Goal: Task Accomplishment & Management: Use online tool/utility

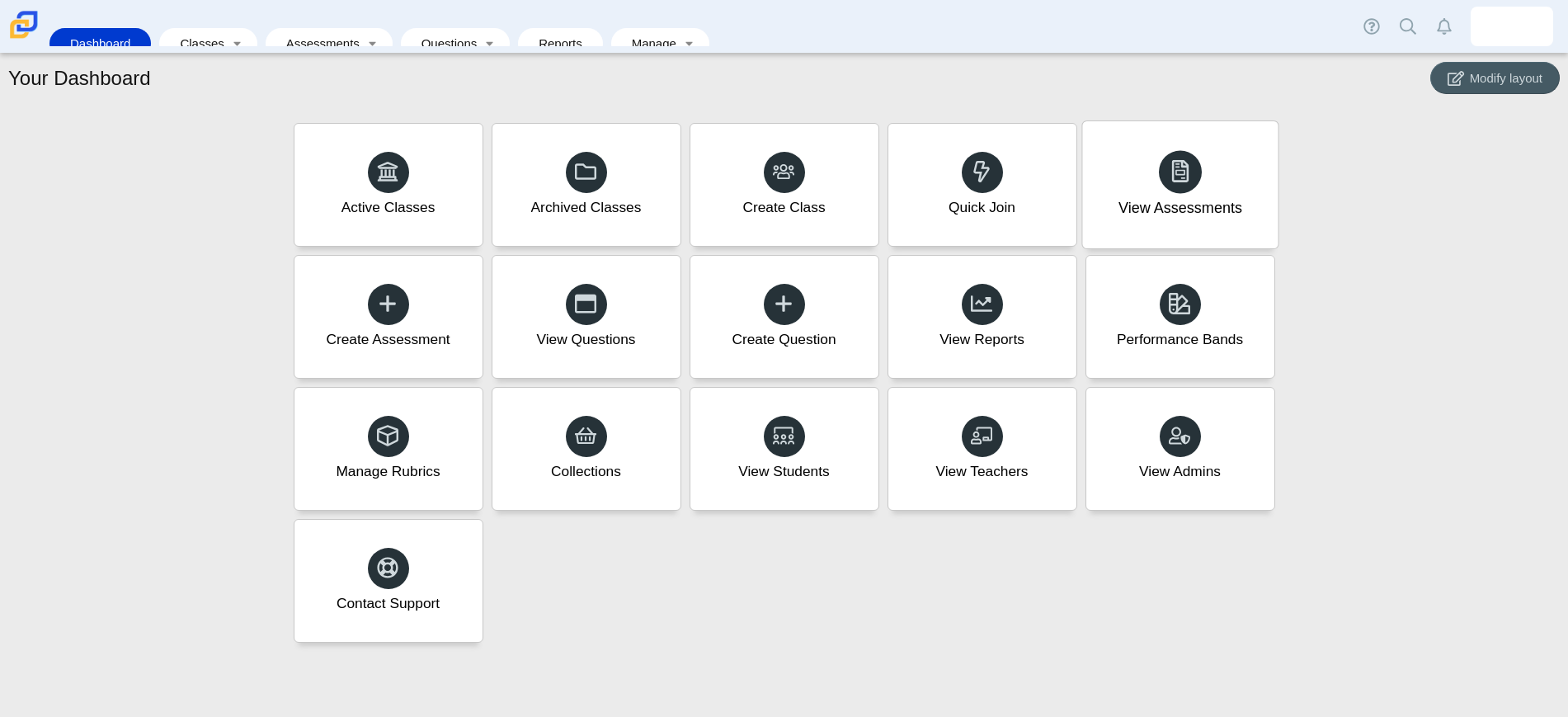
click at [1189, 212] on div "View Assessments" at bounding box center [1180, 208] width 124 height 21
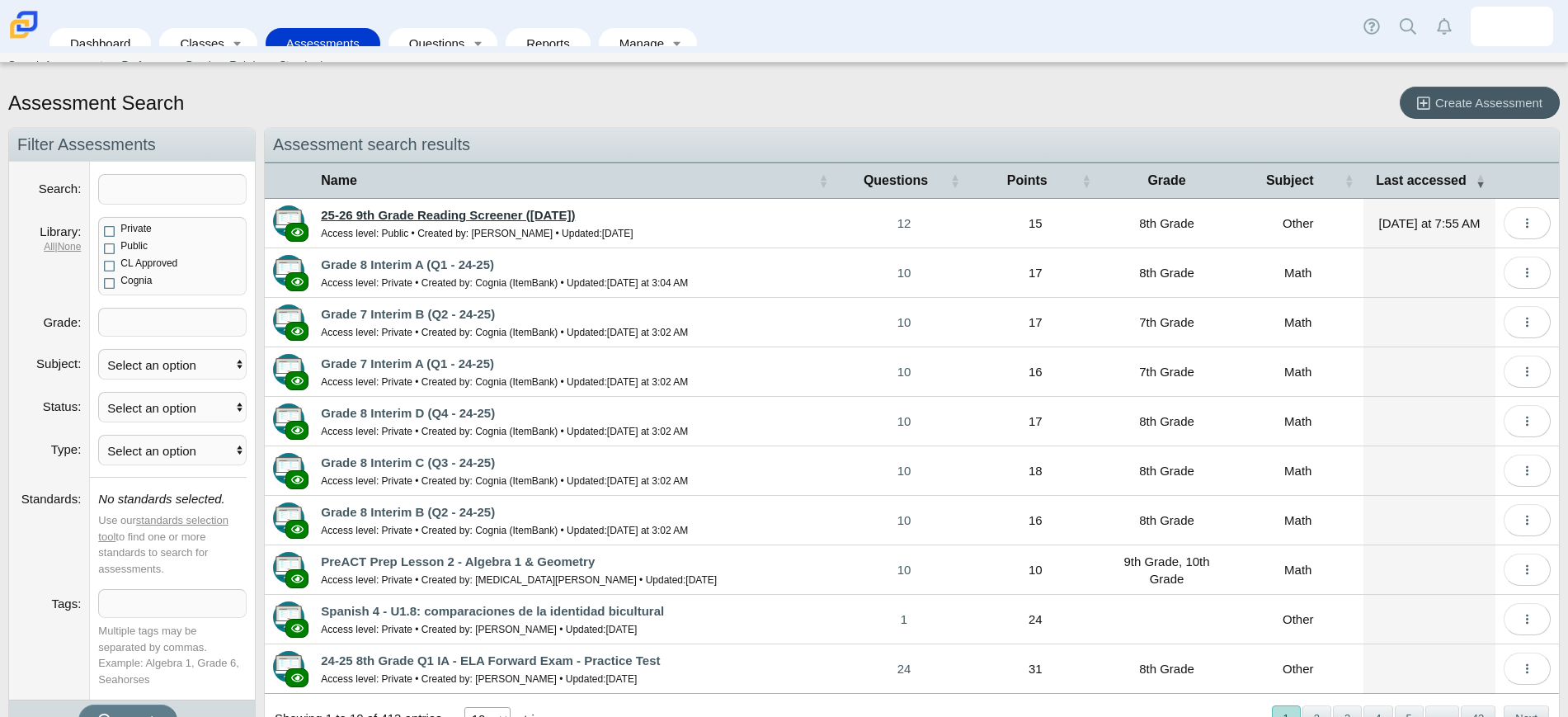
click at [536, 213] on link "25-26 9th Grade Reading Screener ([DATE])" at bounding box center [448, 215] width 254 height 14
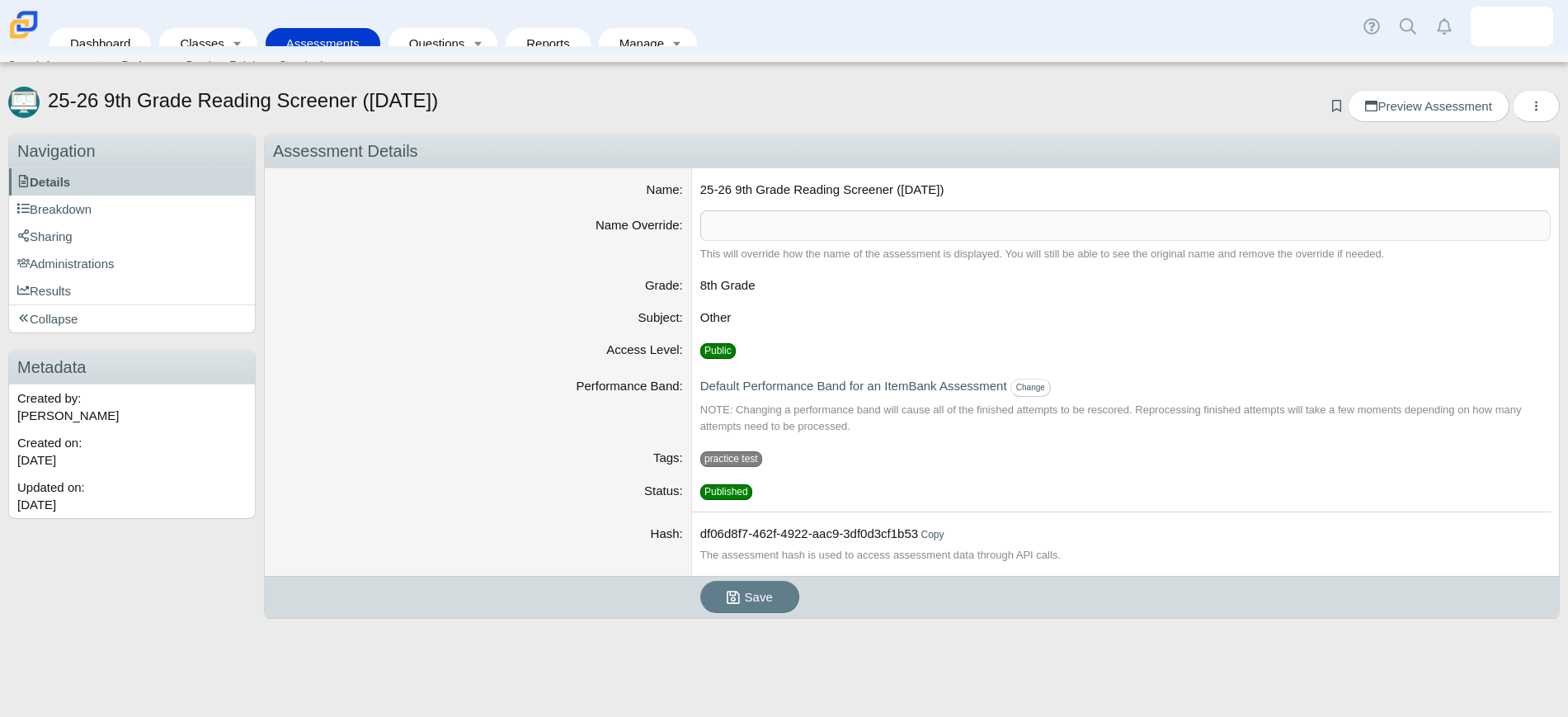
click at [1448, 83] on div "25-26 9th Grade Reading Screener (August 2025) Add bookmark Preview Assessment …" at bounding box center [784, 397] width 1568 height 639
click at [1438, 104] on span "Preview Assessment" at bounding box center [1428, 106] width 126 height 14
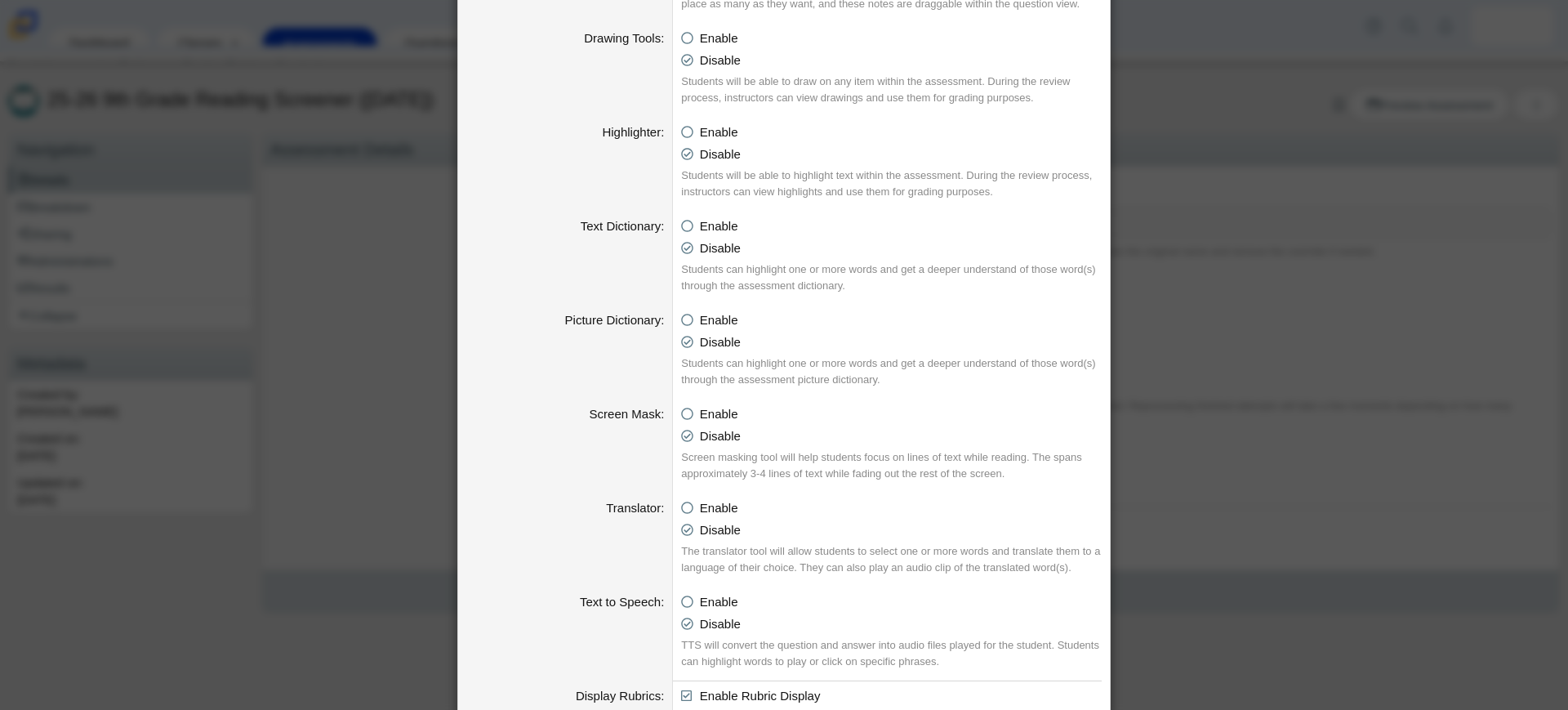
scroll to position [780, 0]
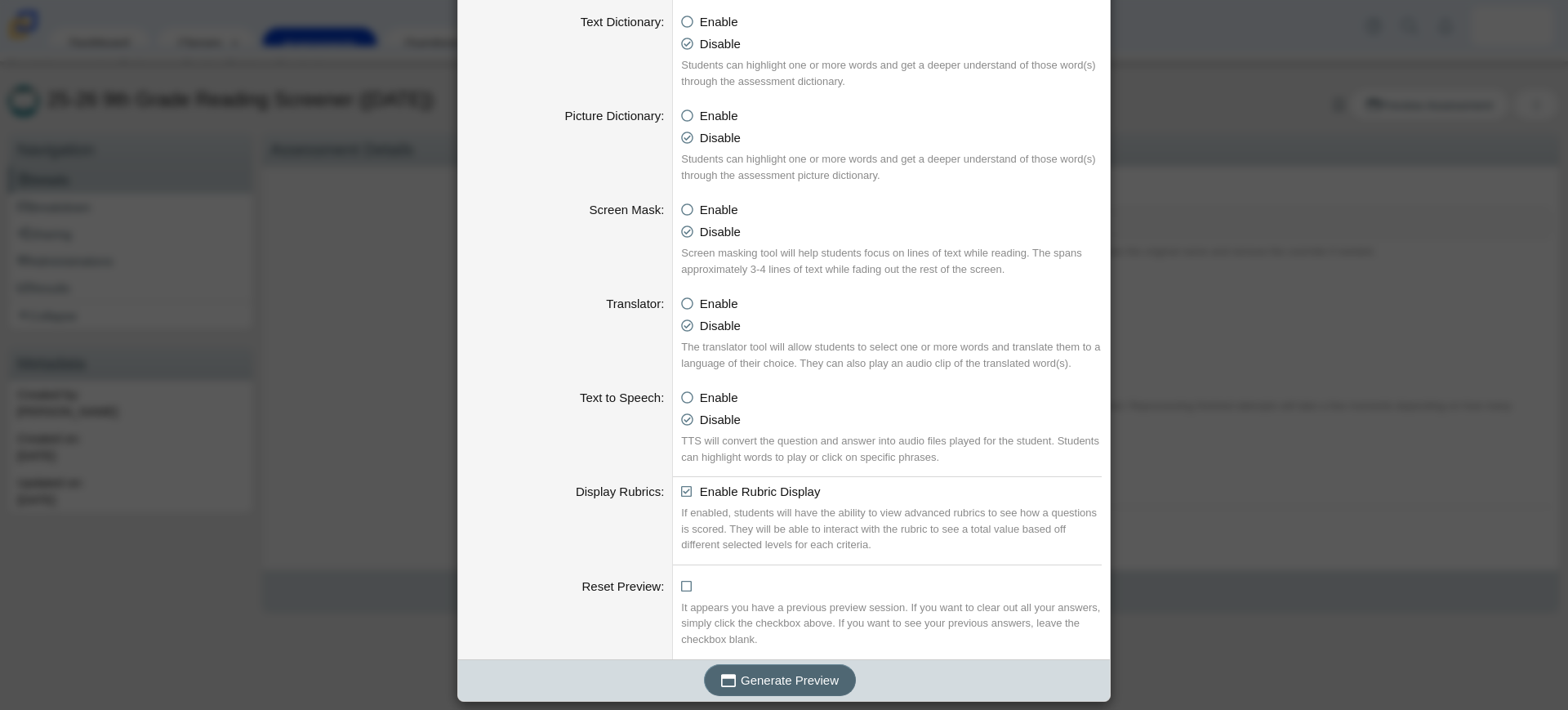
click at [818, 676] on span "Generate Preview" at bounding box center [790, 680] width 98 height 14
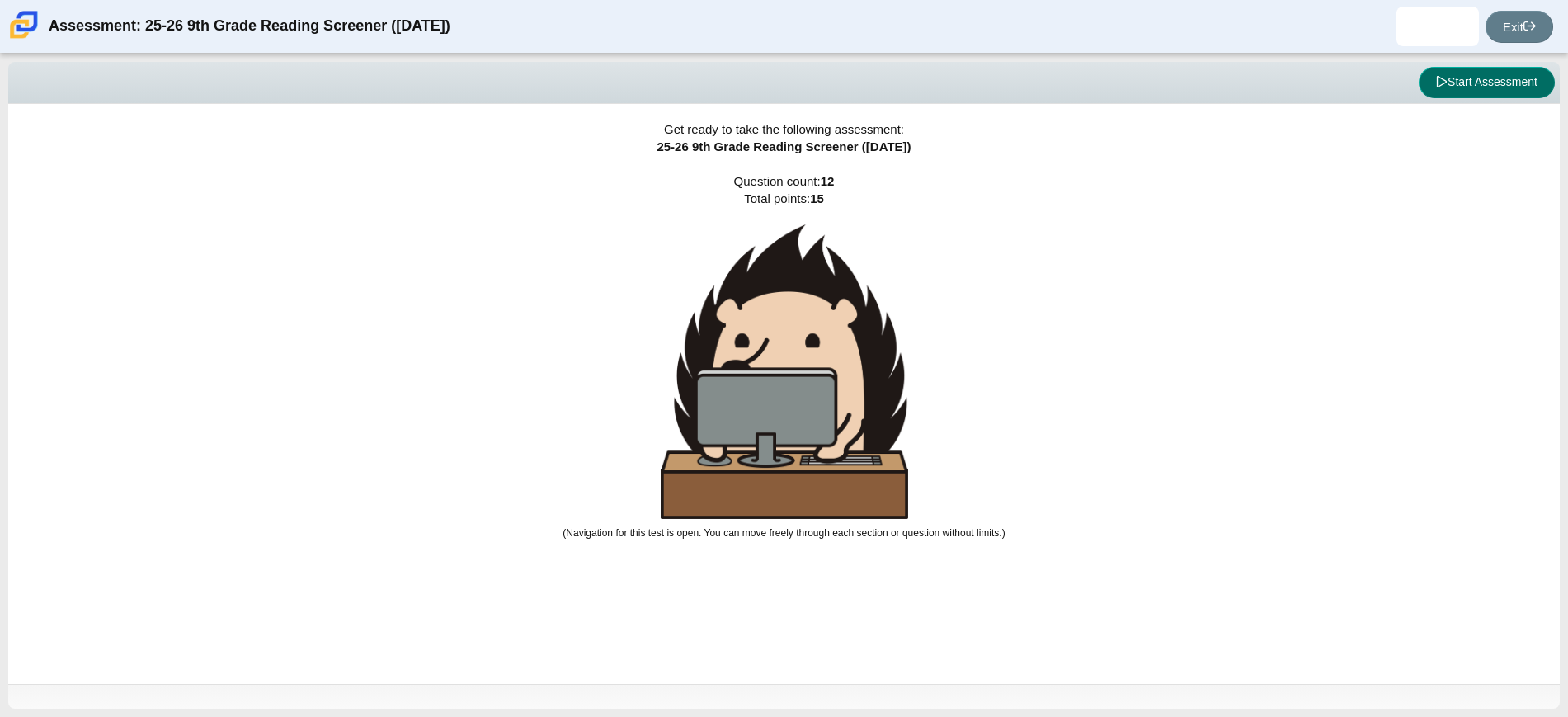
click at [1479, 76] on button "Start Assessment" at bounding box center [1487, 82] width 136 height 31
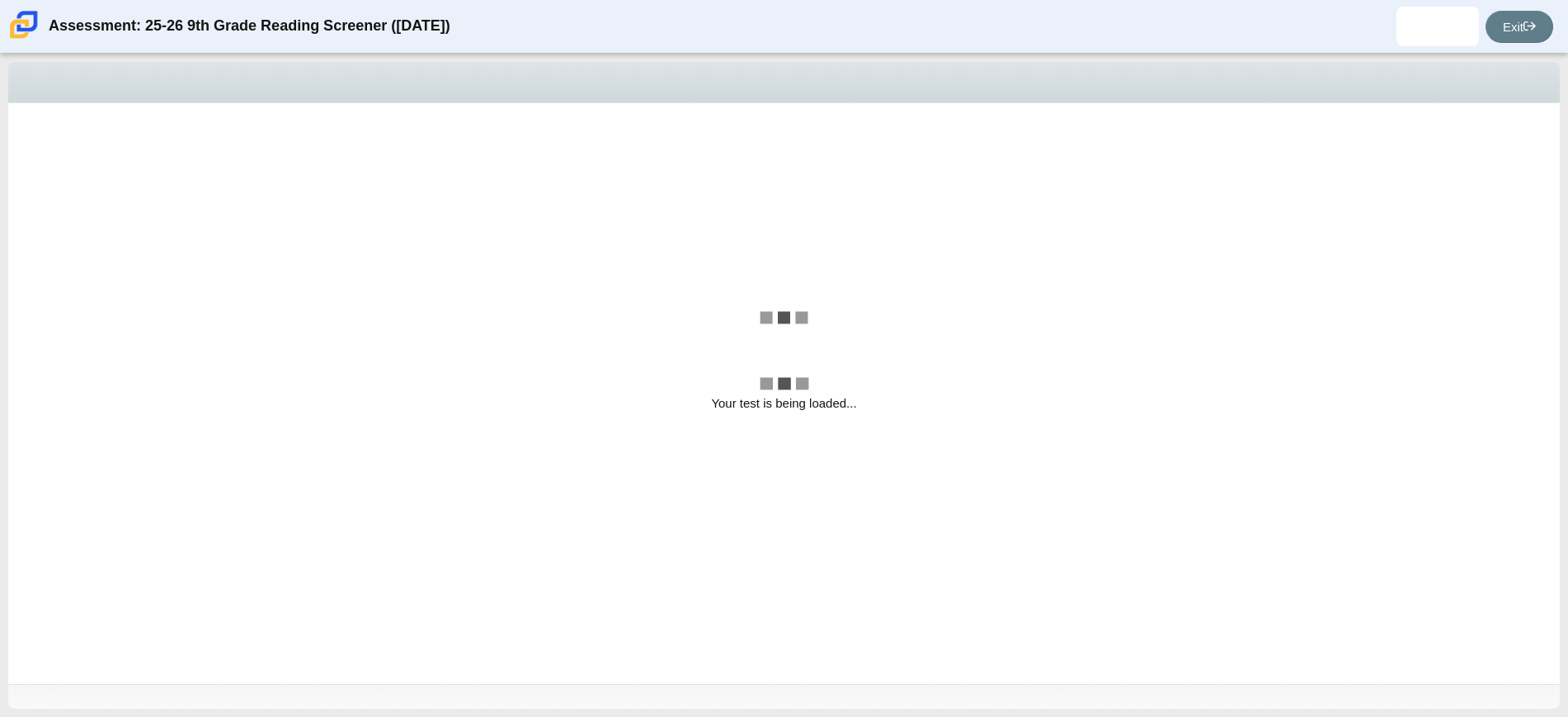
select select "ccc5b315-3c7c-471c-bf90-f22c8299c798"
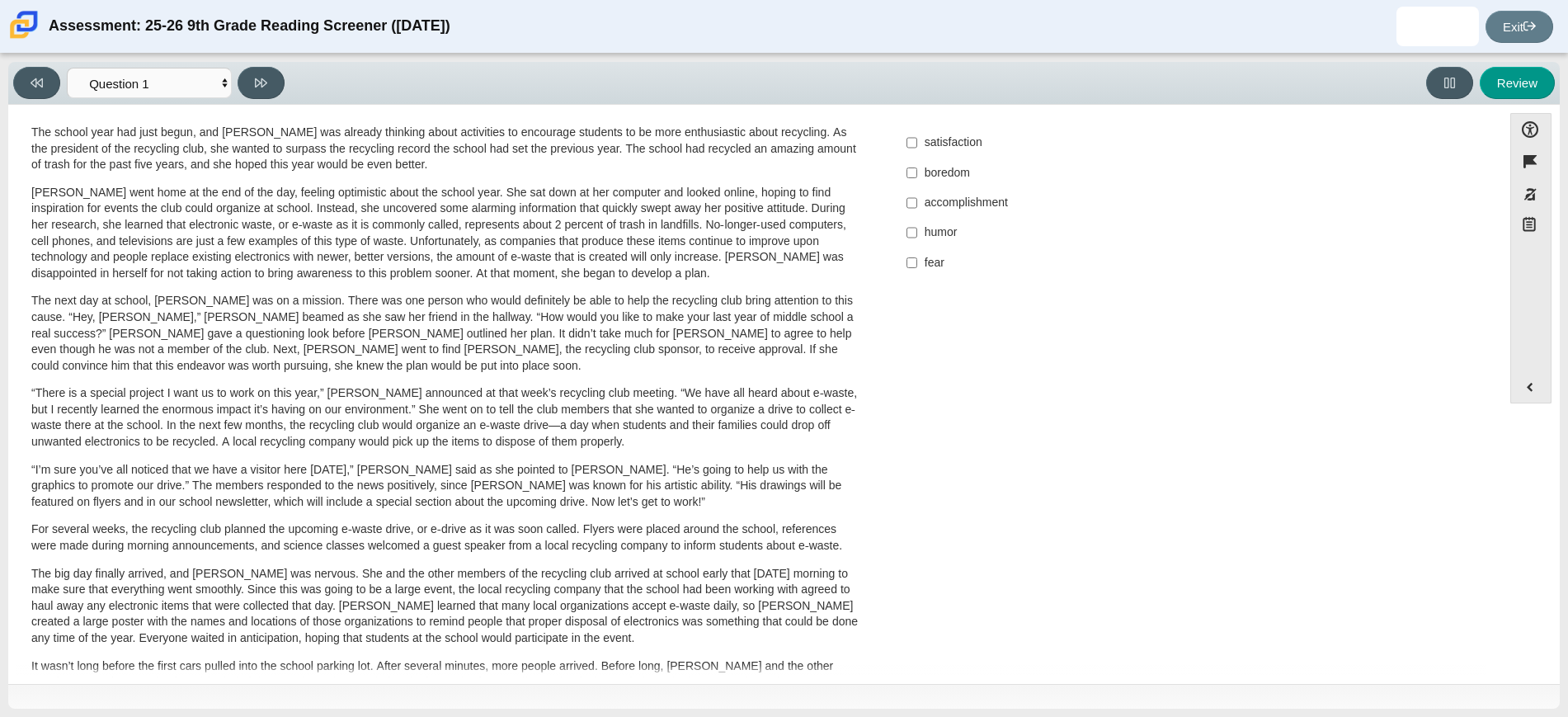
scroll to position [10, 0]
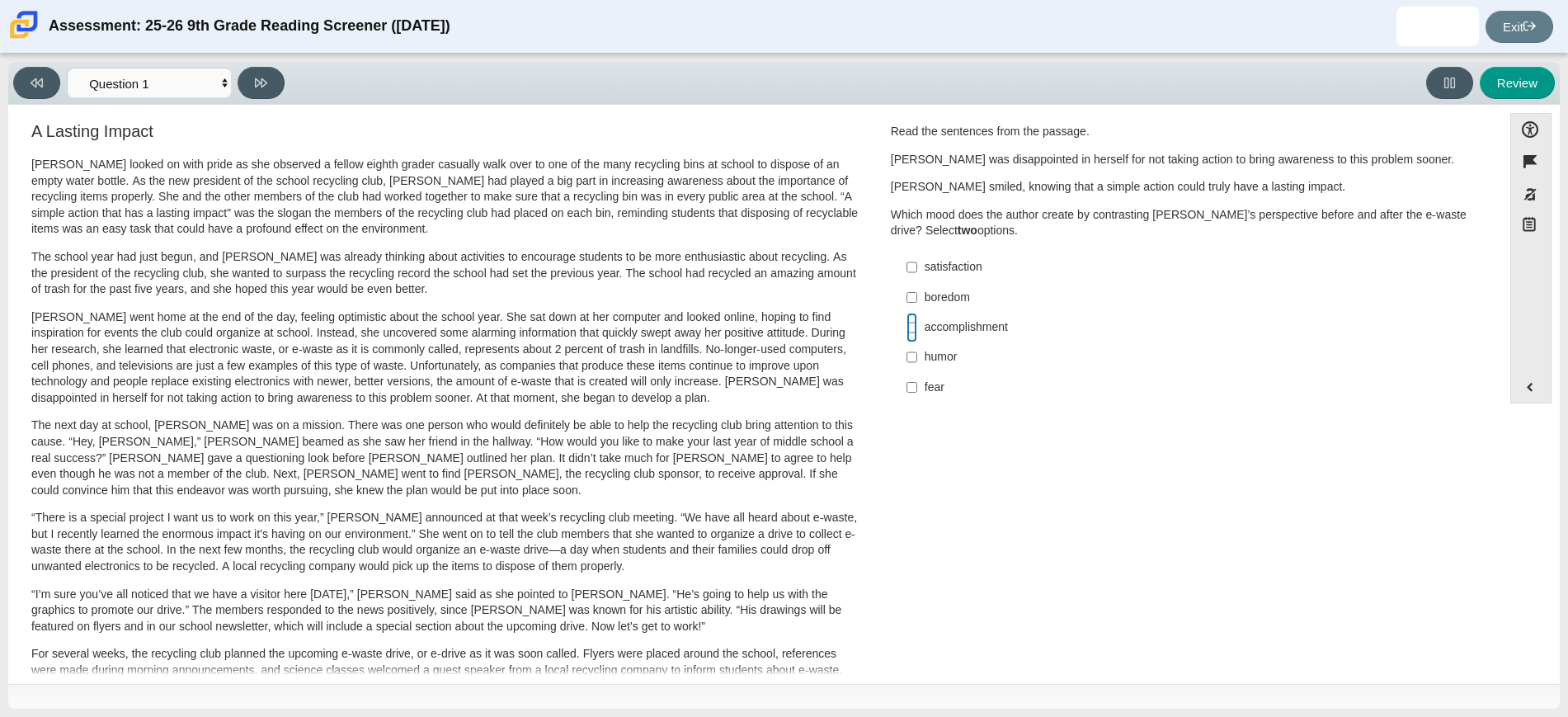
click at [906, 330] on input "accomplishment accomplishment" at bounding box center [912, 327] width 11 height 29
checkbox input "true"
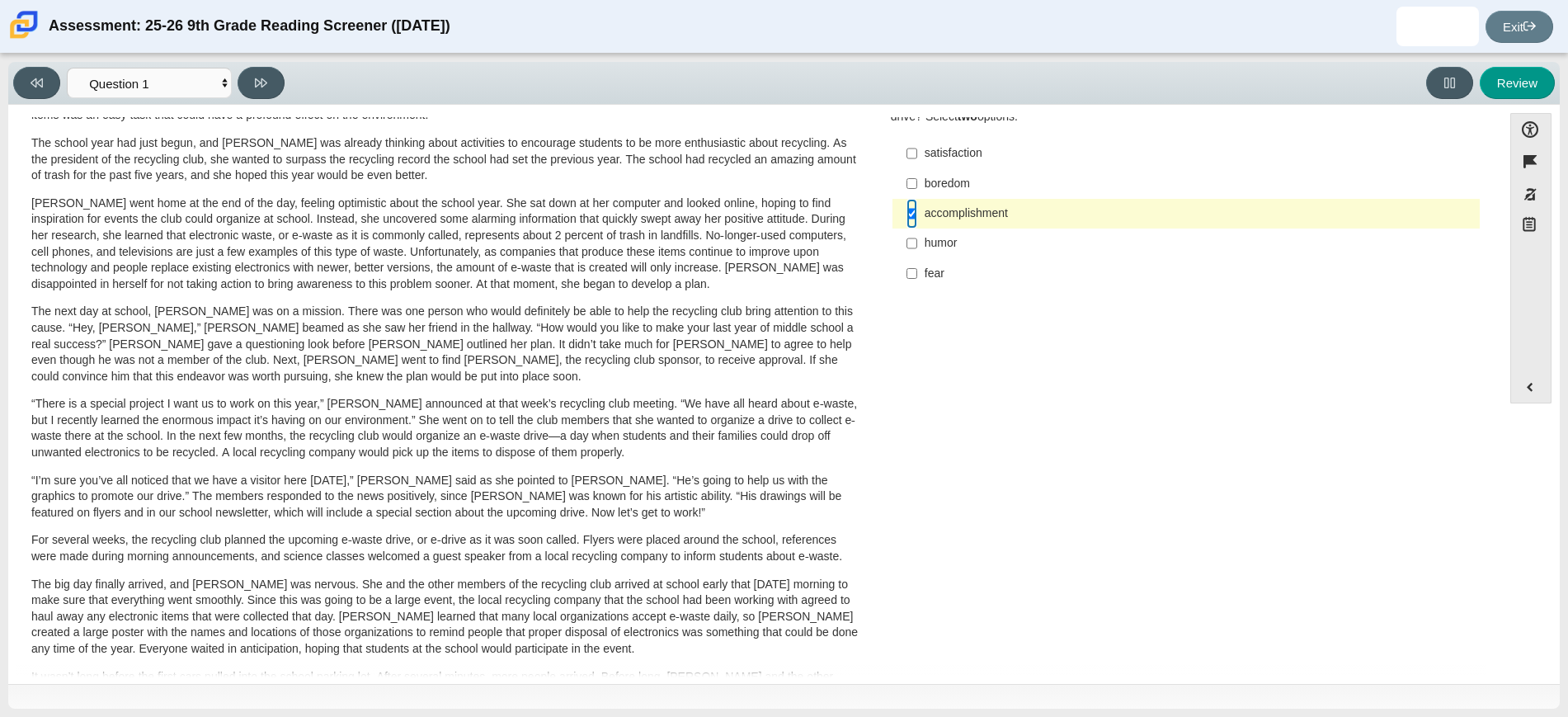
scroll to position [216, 0]
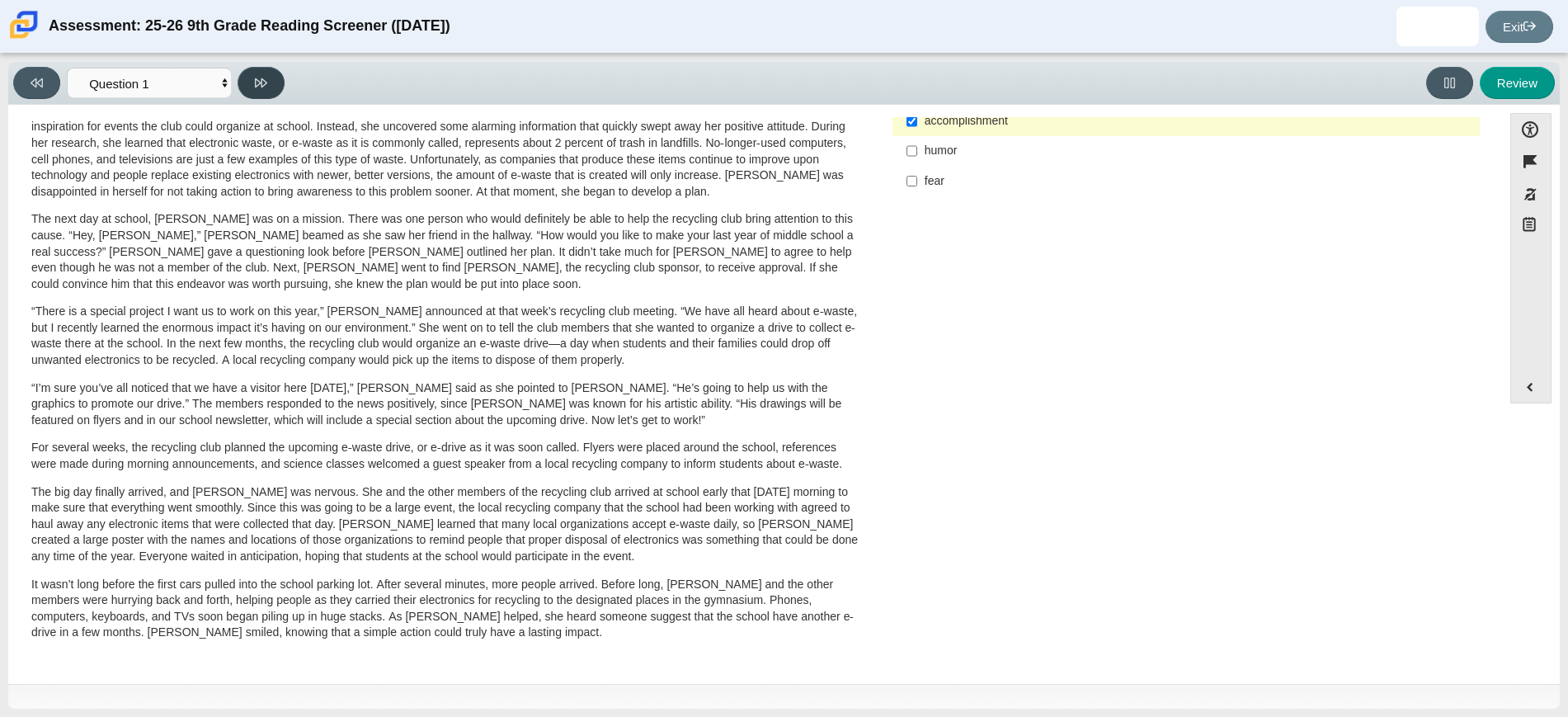
click at [269, 87] on button at bounding box center [261, 82] width 47 height 32
select select "0ff64528-ffd7-428d-b192-babfaadd44e8"
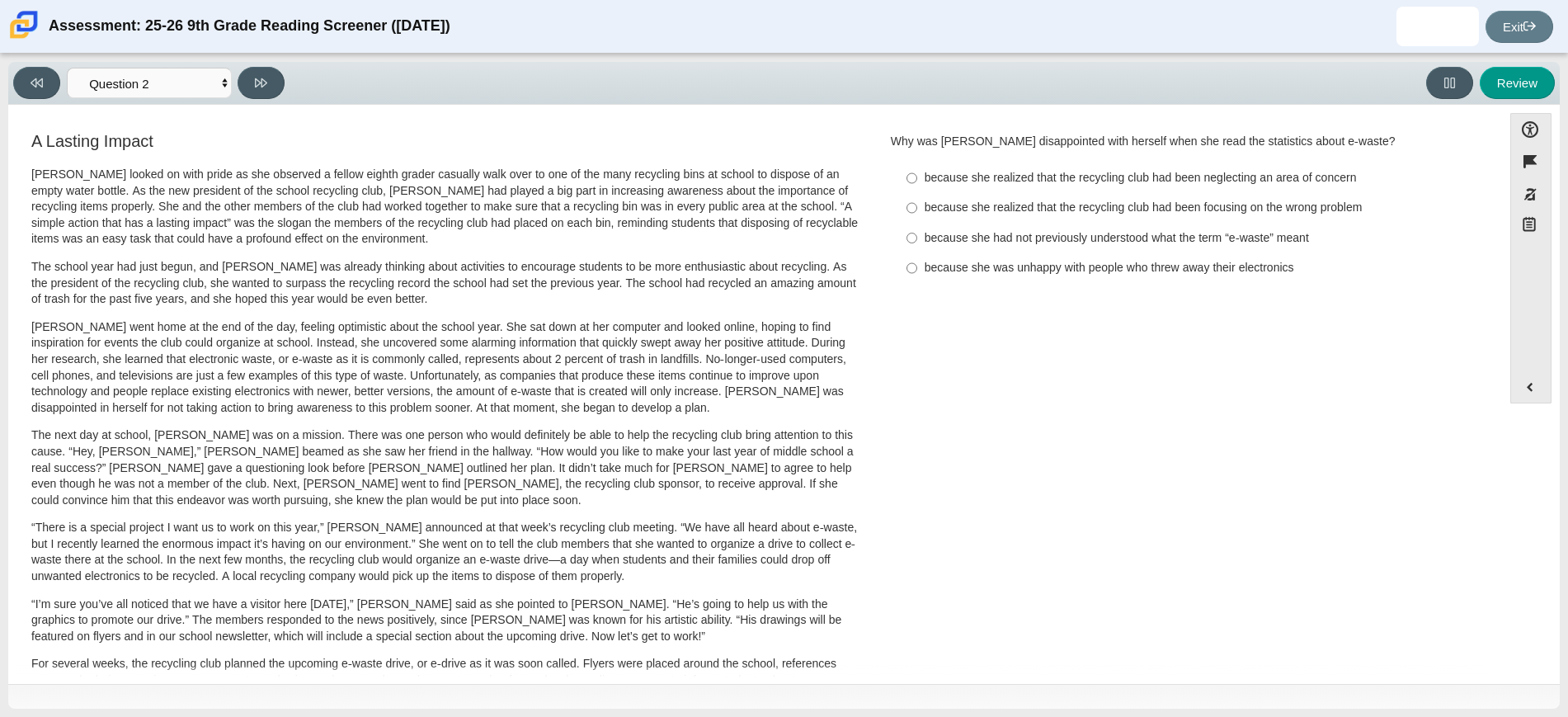
click at [912, 178] on label "because she realized that the recycling club had been neglecting an area of con…" at bounding box center [1188, 178] width 585 height 29
click at [912, 178] on input "because she realized that the recycling club had been neglecting an area of con…" at bounding box center [912, 178] width 11 height 29
radio input "true"
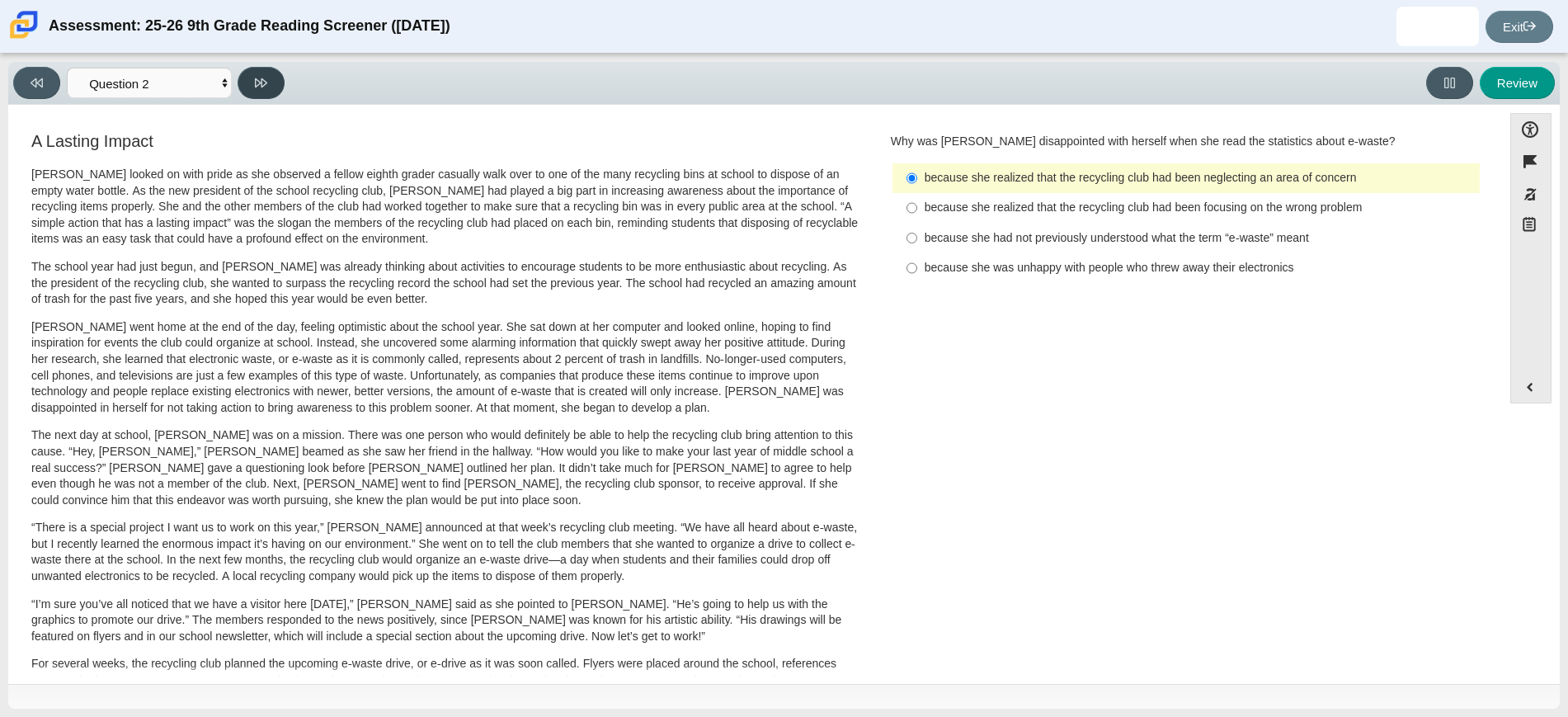
click at [264, 87] on icon at bounding box center [261, 82] width 13 height 13
select select "7ce3d843-6974-4858-901c-1ff39630e843"
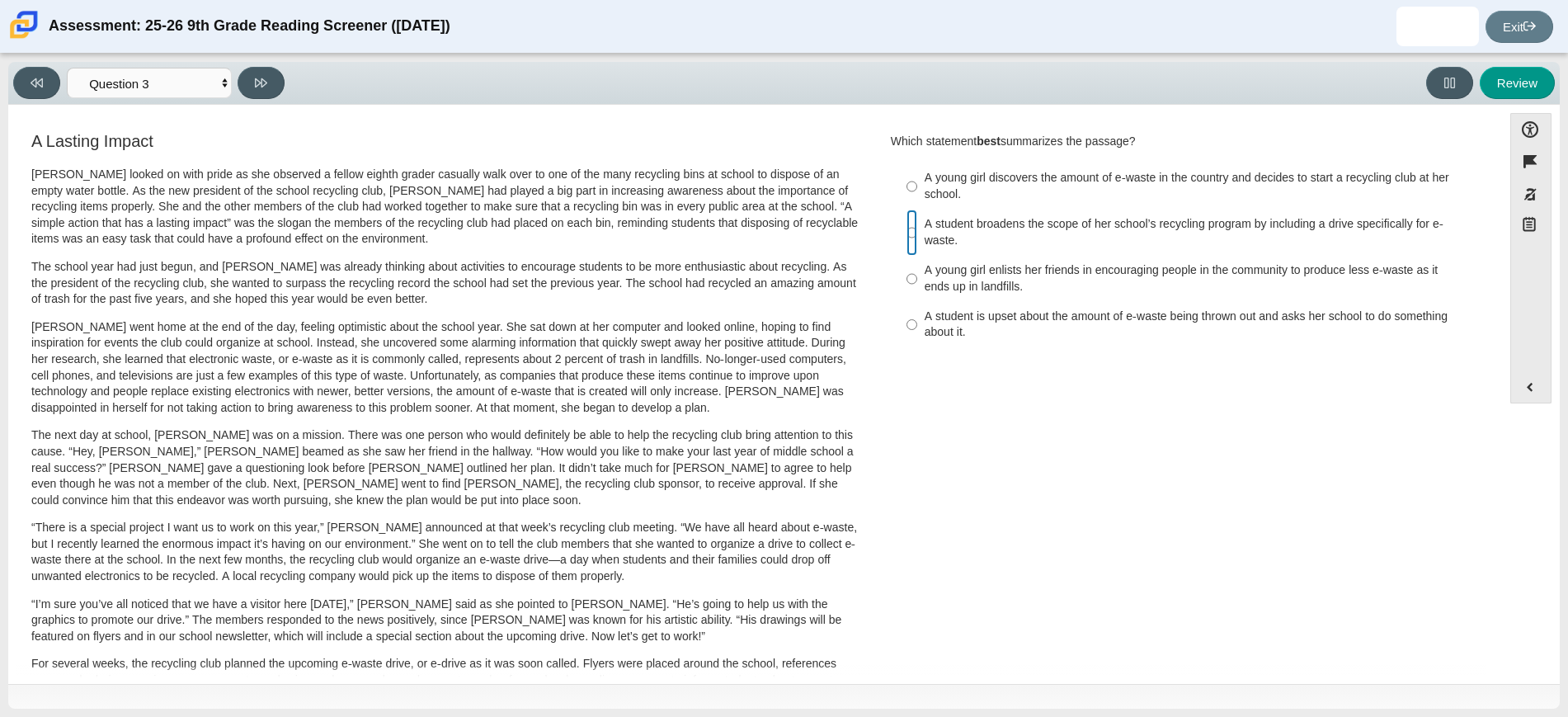
click at [908, 231] on input "A student broadens the scope of her school’s recycling program by including a d…" at bounding box center [912, 232] width 11 height 46
radio input "true"
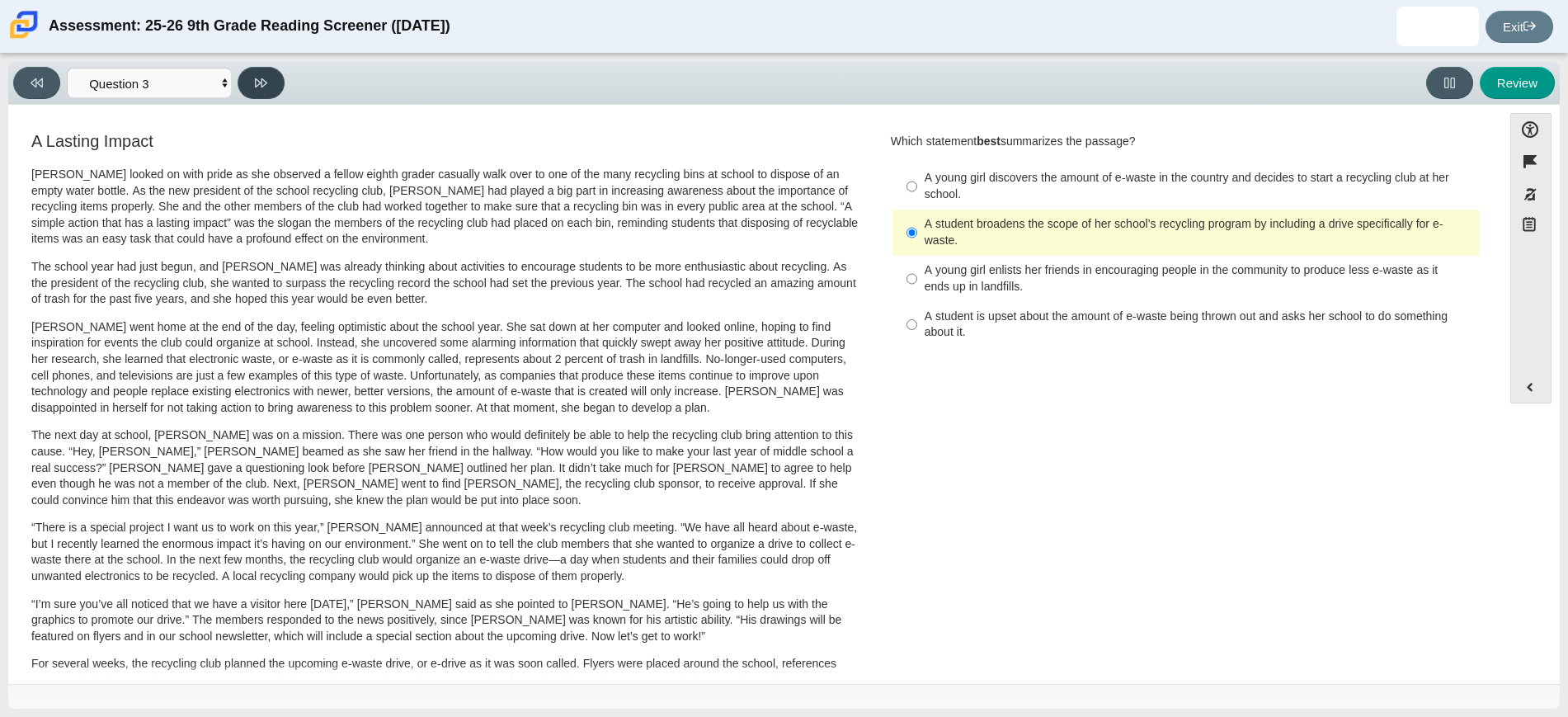
click at [258, 86] on icon at bounding box center [261, 82] width 13 height 13
select select "ca9ea0f1-49c5-4bd1-83b0-472c18652b42"
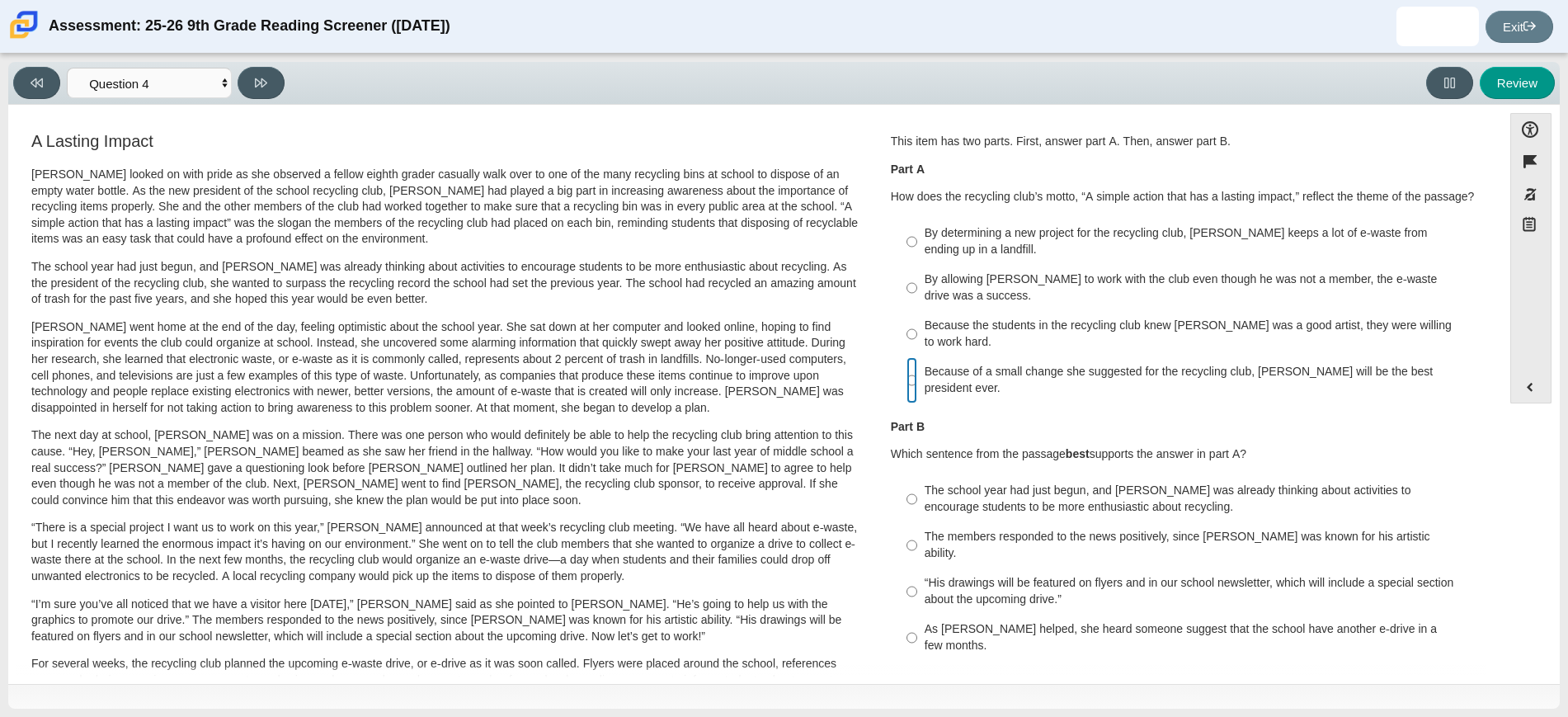
click at [910, 377] on input "Because of a small change she suggested for the recycling club, Scarlett will b…" at bounding box center [912, 380] width 11 height 46
radio input "true"
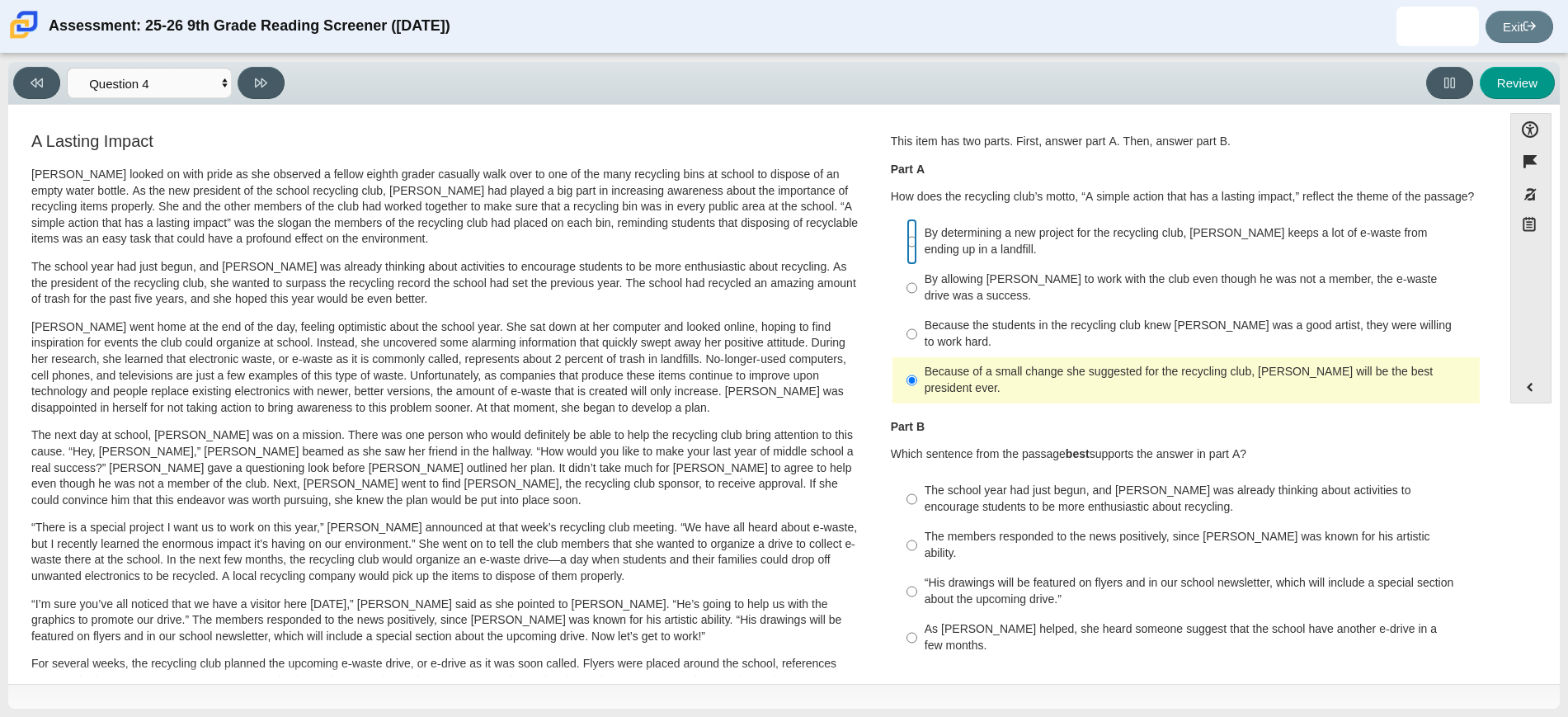
click at [906, 243] on input "By determining a new project for the recycling club, Scarlett keeps a lot of e-…" at bounding box center [912, 242] width 11 height 46
radio input "true"
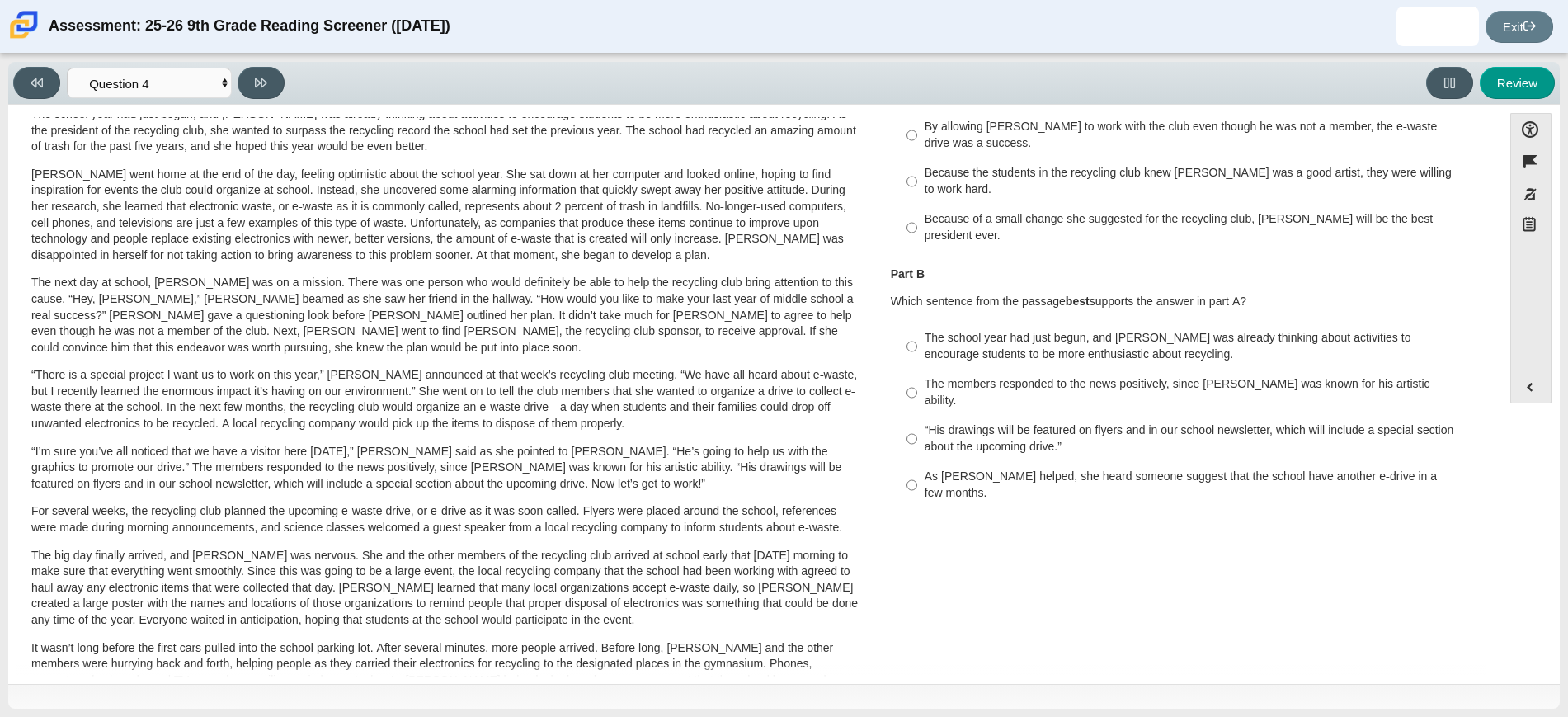
scroll to position [104, 0]
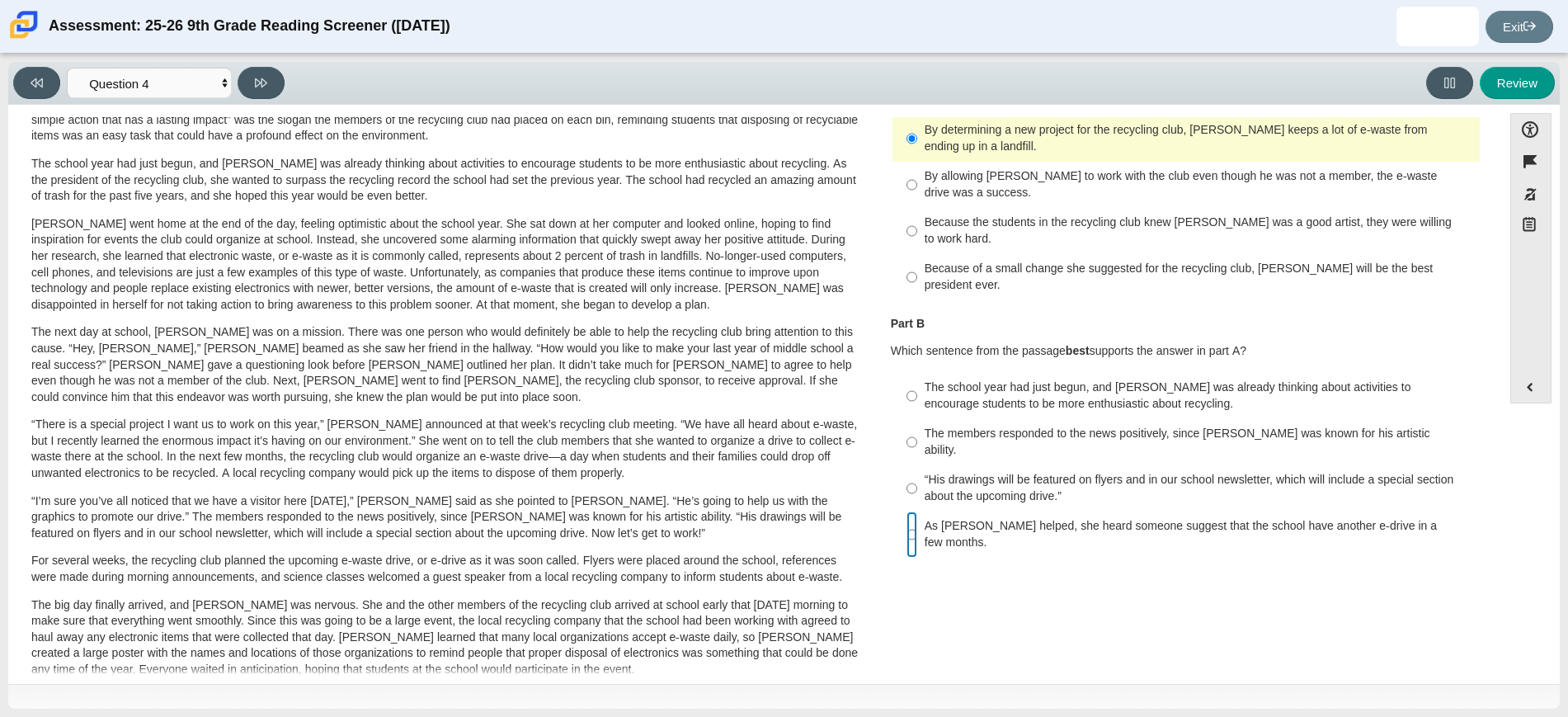
click at [906, 512] on input "As Scarlett helped, she heard someone suggest that the school have another e-dr…" at bounding box center [912, 534] width 11 height 46
radio input "true"
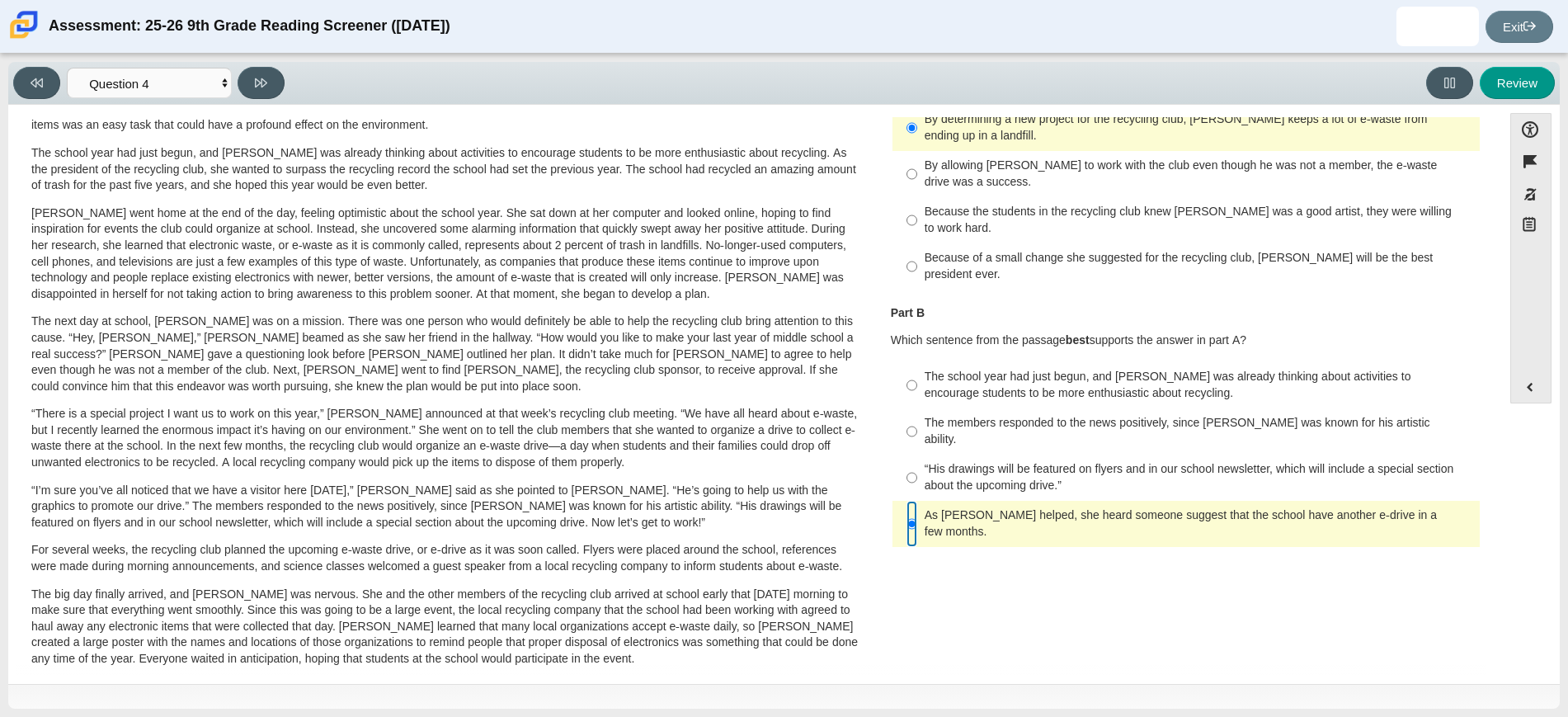
scroll to position [0, 0]
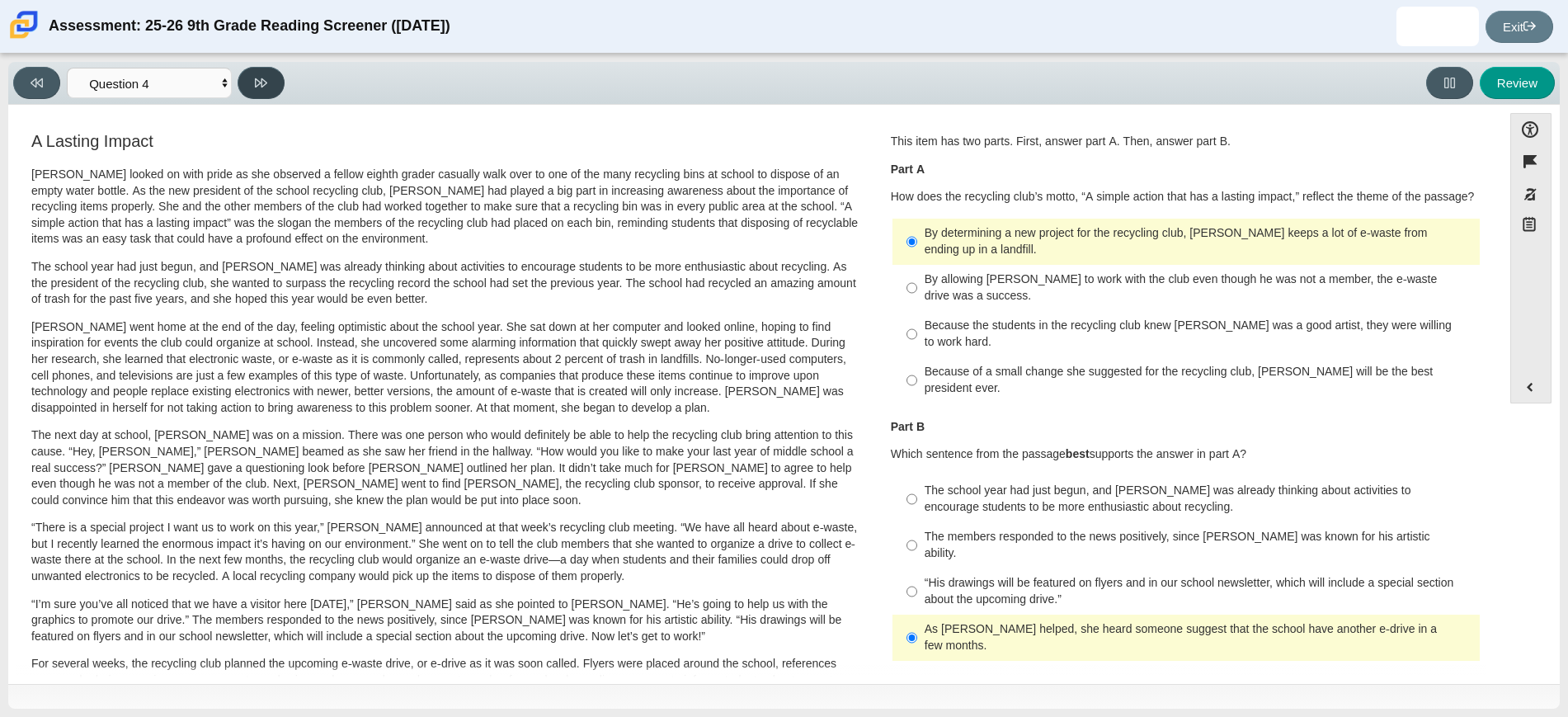
click at [271, 80] on button at bounding box center [261, 82] width 47 height 32
select select "e41f1a79-e29f-4095-8030-a53364015bed"
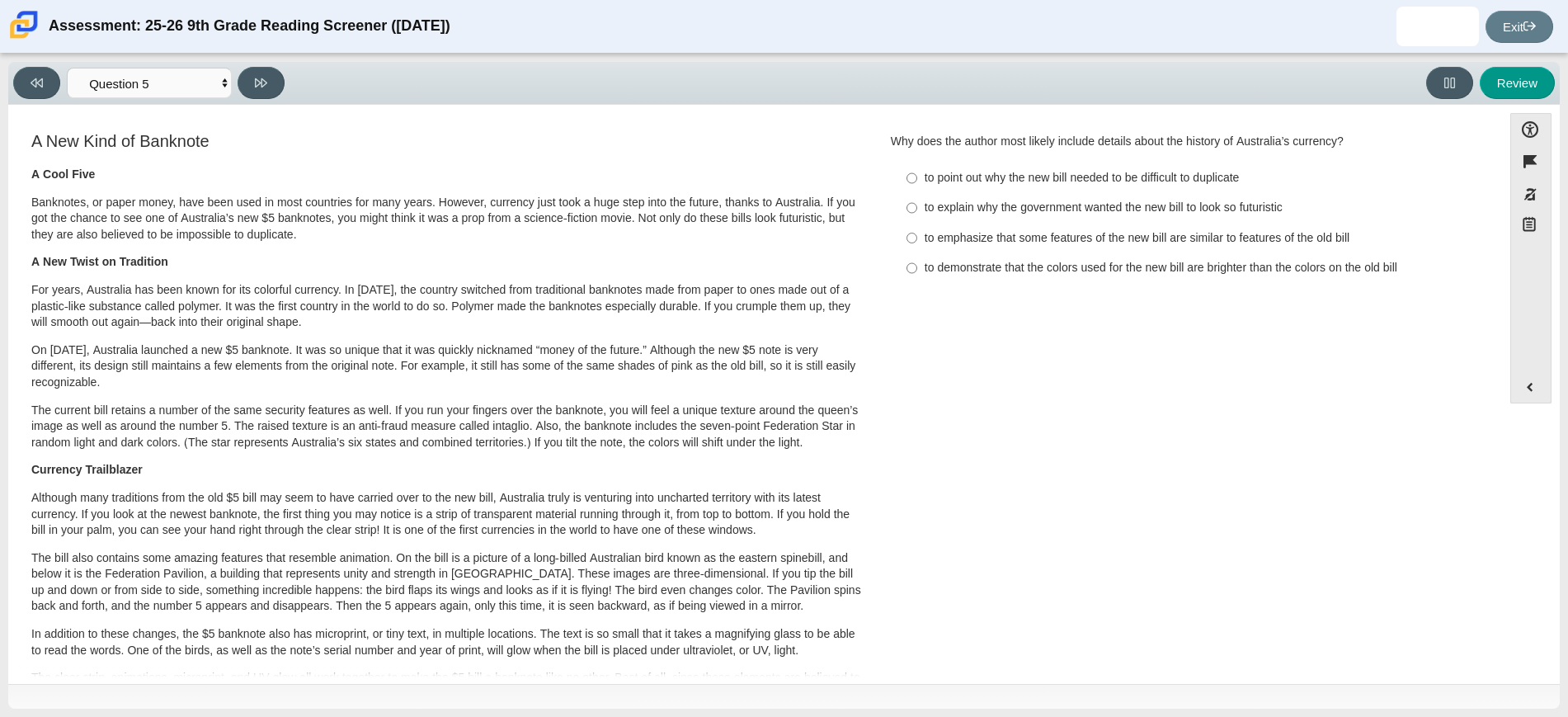
click at [912, 236] on label "to emphasize that some features of the new bill are similar to features of the …" at bounding box center [1188, 237] width 585 height 29
click at [912, 236] on input "to emphasize that some features of the new bill are similar to features of the …" at bounding box center [912, 237] width 11 height 29
radio input "true"
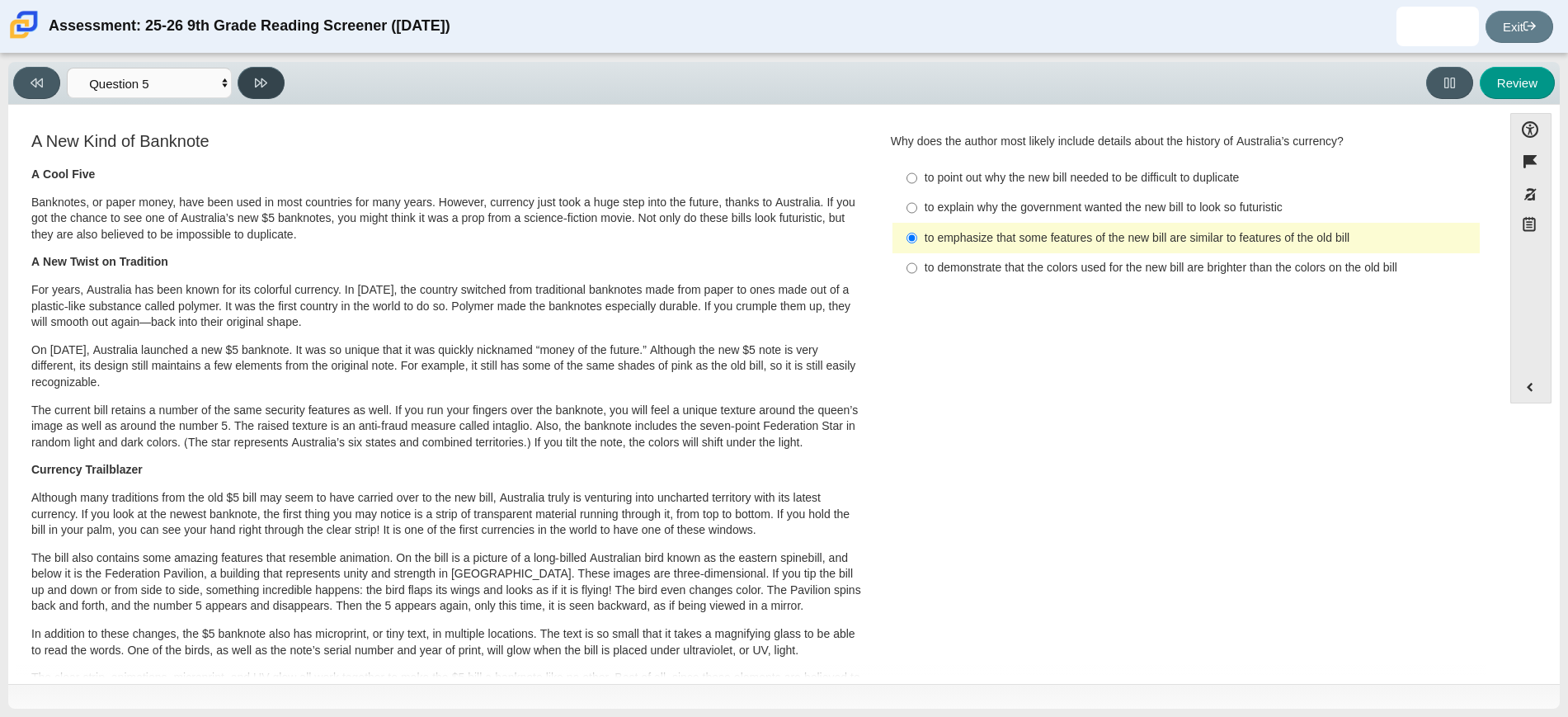
click at [261, 82] on icon at bounding box center [261, 82] width 13 height 9
select select "69146e31-7b3d-4a3e-9ce6-f30c24342ae0"
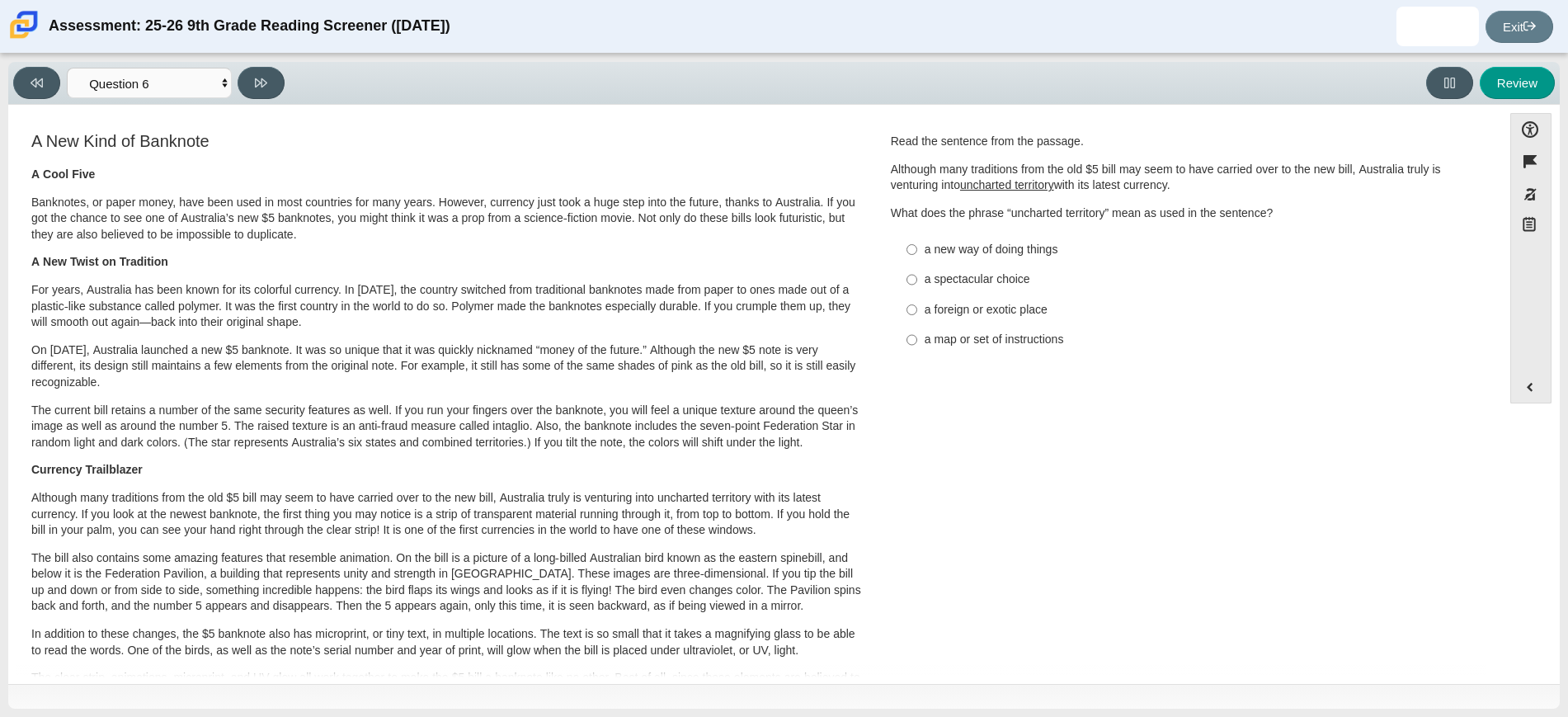
click at [912, 252] on label "a new way of doing things a new way of doing things" at bounding box center [1188, 248] width 585 height 29
click at [912, 252] on input "a new way of doing things a new way of doing things" at bounding box center [912, 248] width 11 height 29
radio input "true"
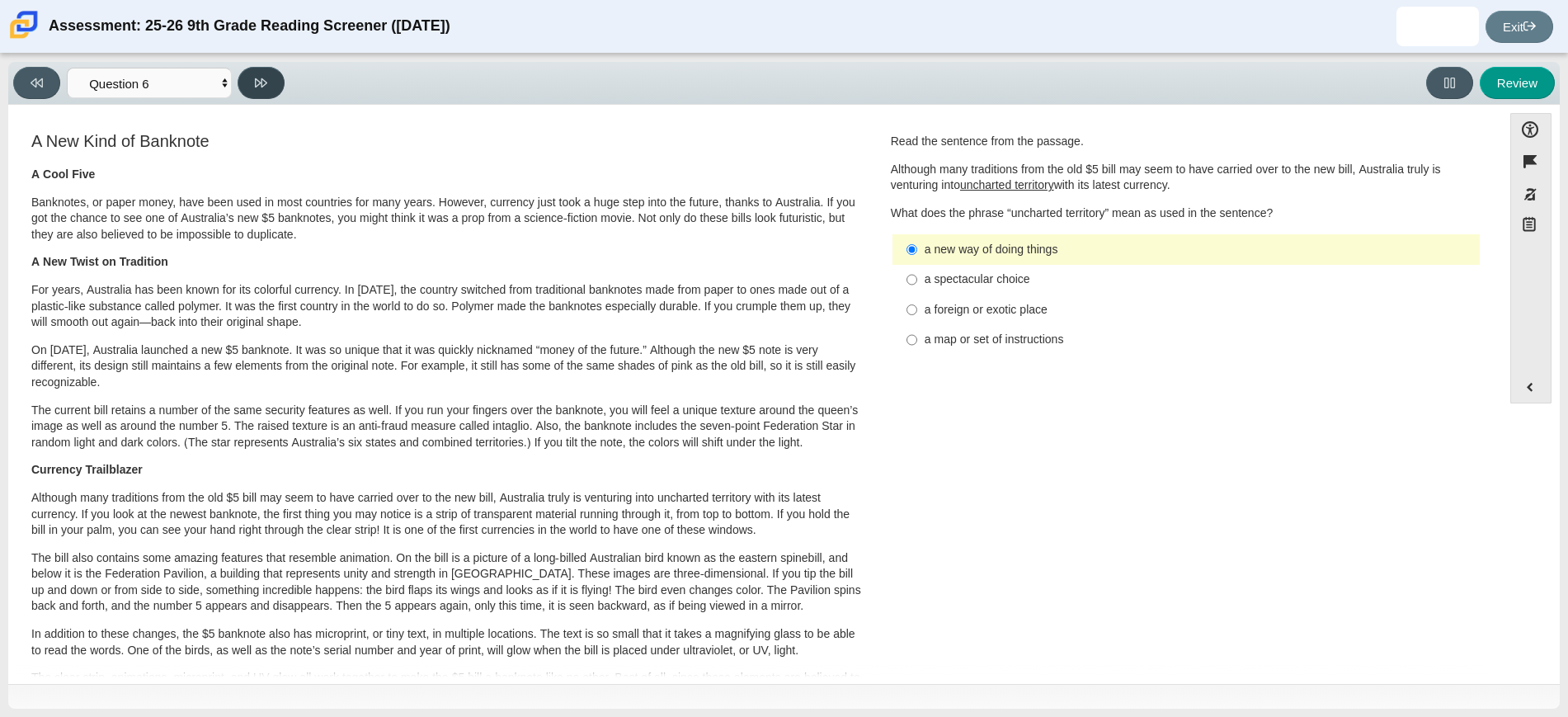
click at [274, 79] on button at bounding box center [261, 82] width 47 height 32
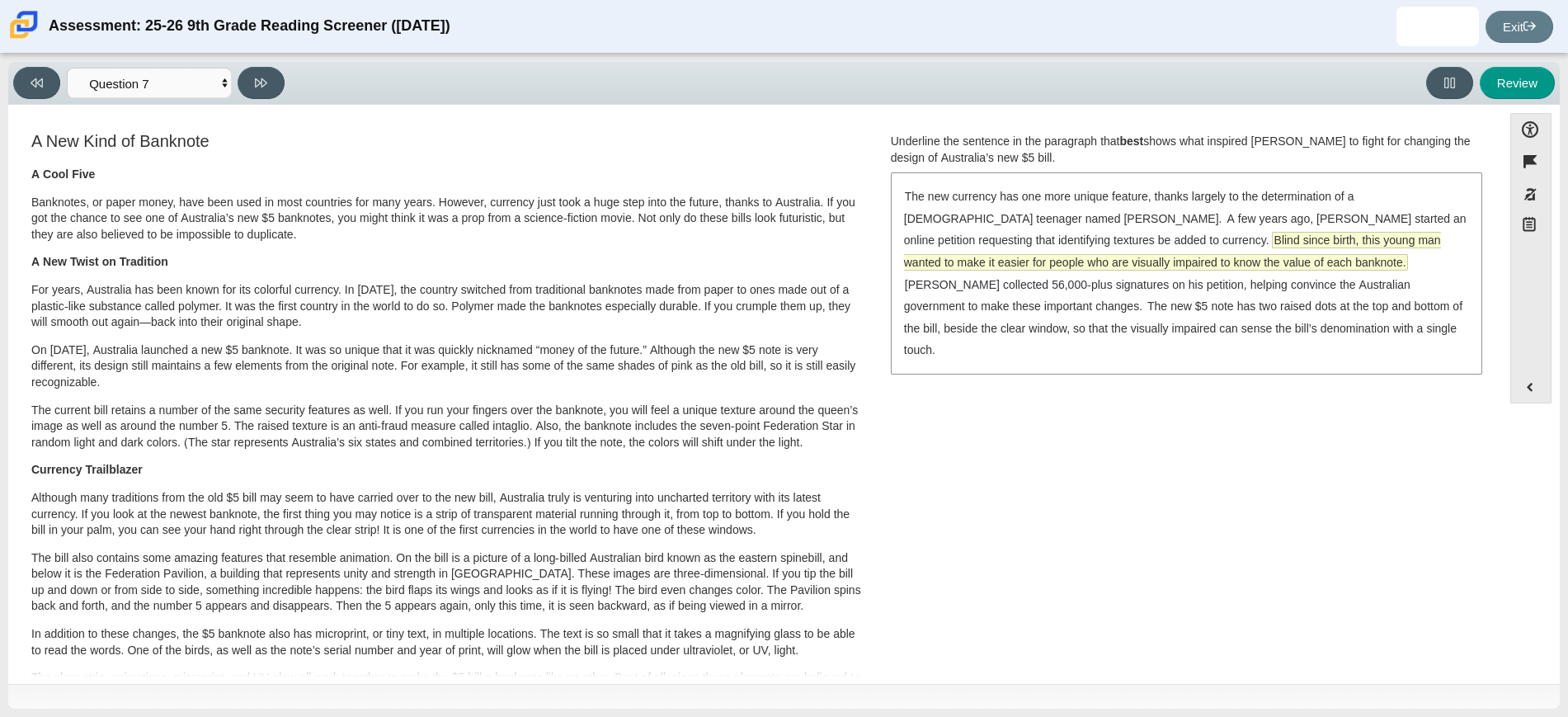
click at [1063, 245] on span "Blind since birth, this young man wanted to make it easier for people who are v…" at bounding box center [1172, 251] width 537 height 37
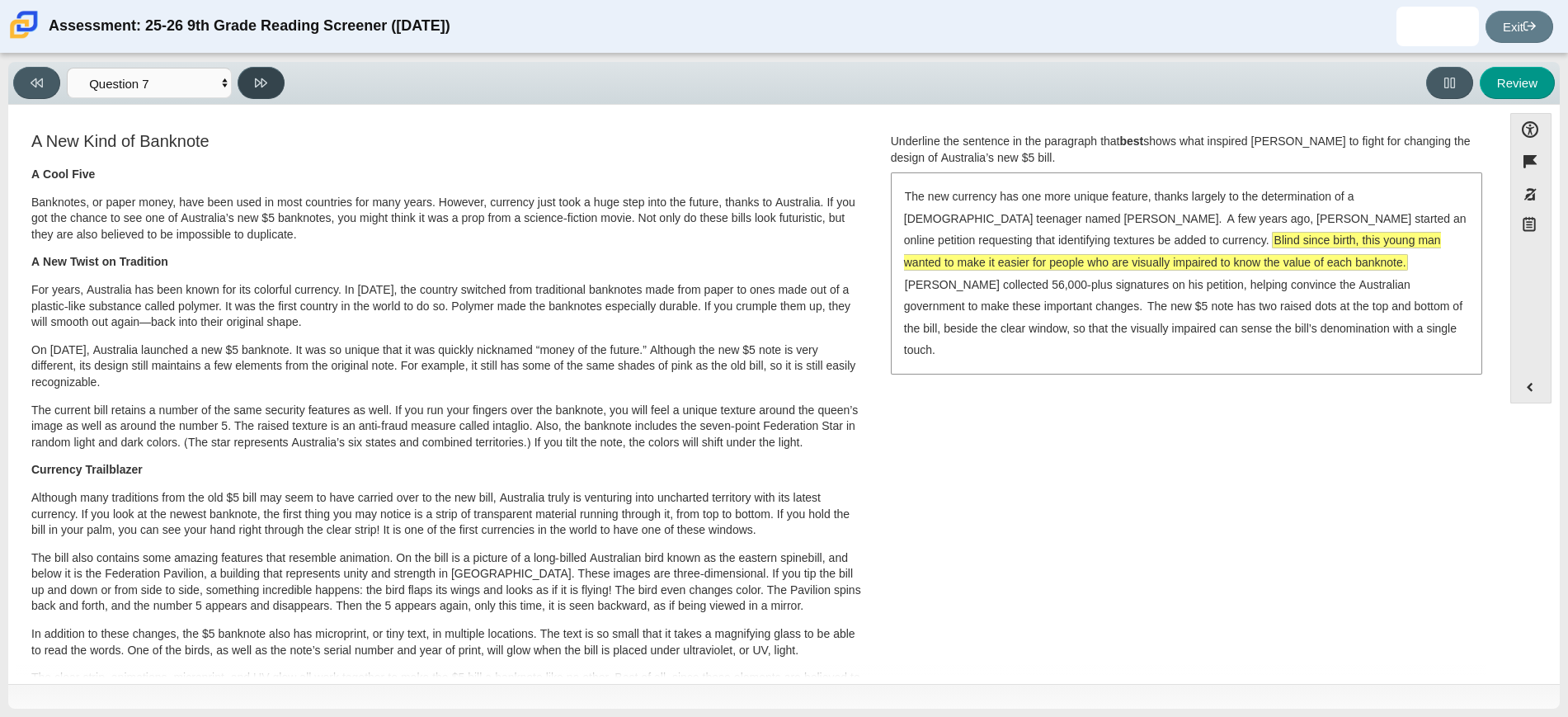
click at [266, 85] on icon at bounding box center [261, 82] width 13 height 13
select select "ea8338c2-a6a3-418e-a305-2b963b54a290"
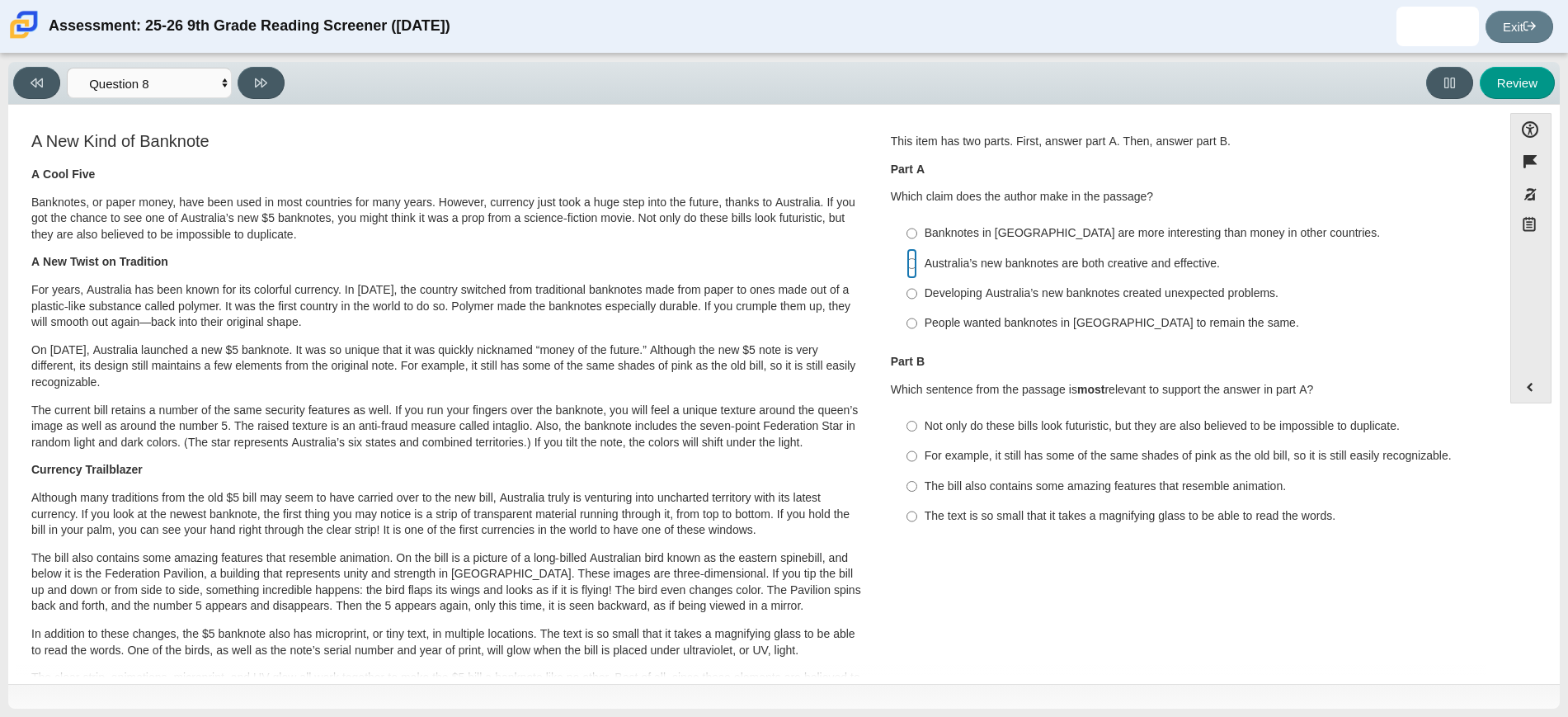
click at [906, 263] on input "Australia’s new banknotes are both creative and effective. Australia’s new bank…" at bounding box center [912, 263] width 11 height 29
radio input "true"
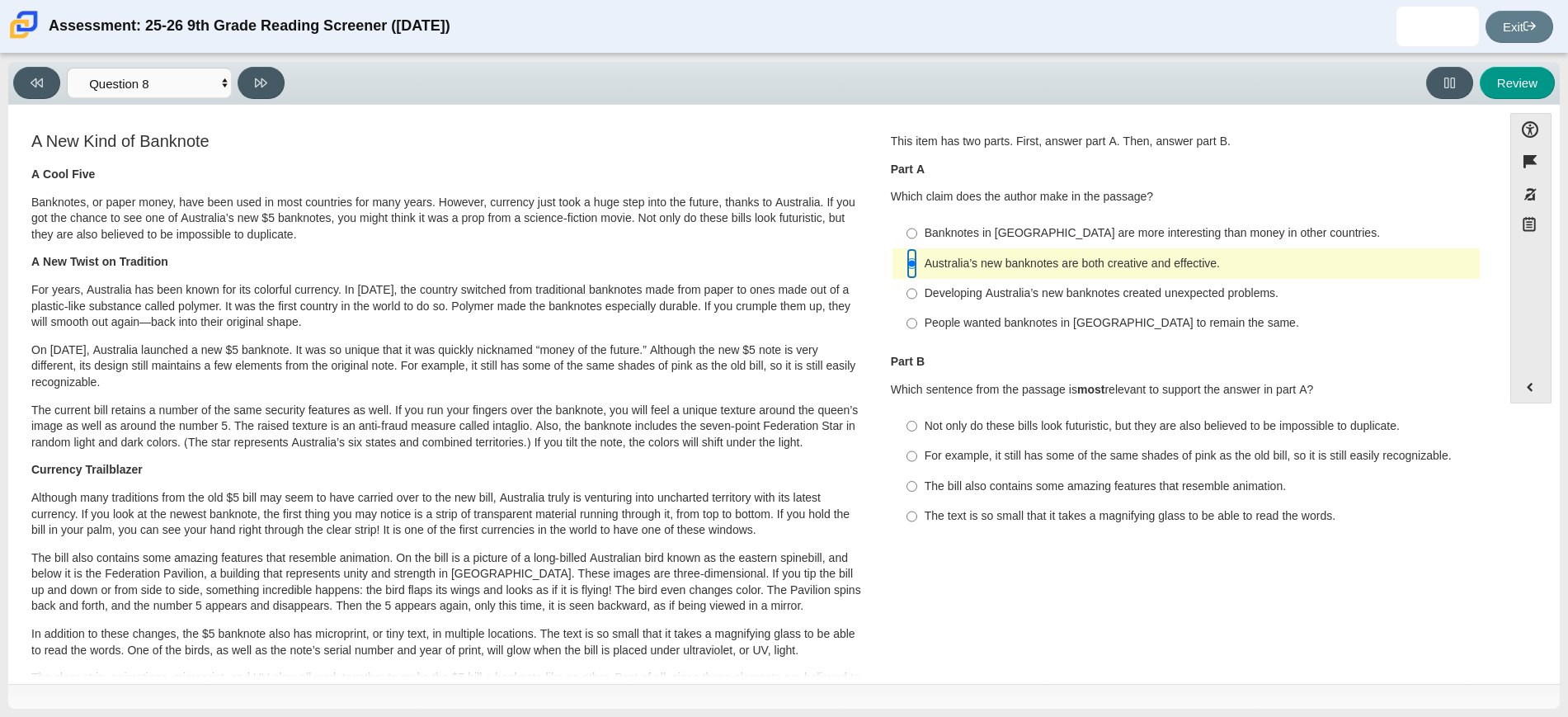
scroll to position [104, 0]
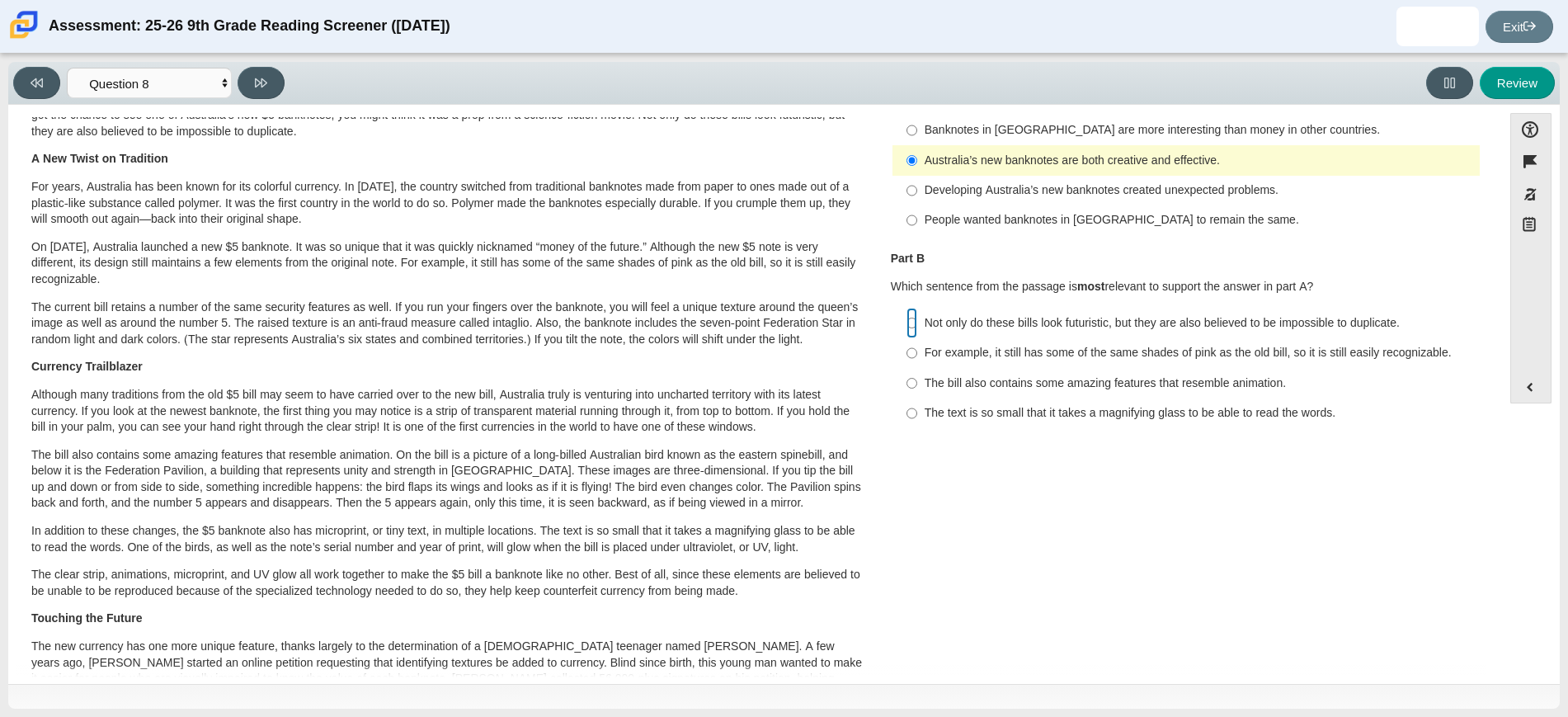
click at [907, 326] on input "Not only do these bills look futuristic, but they are also believed to be impos…" at bounding box center [912, 322] width 11 height 29
radio input "true"
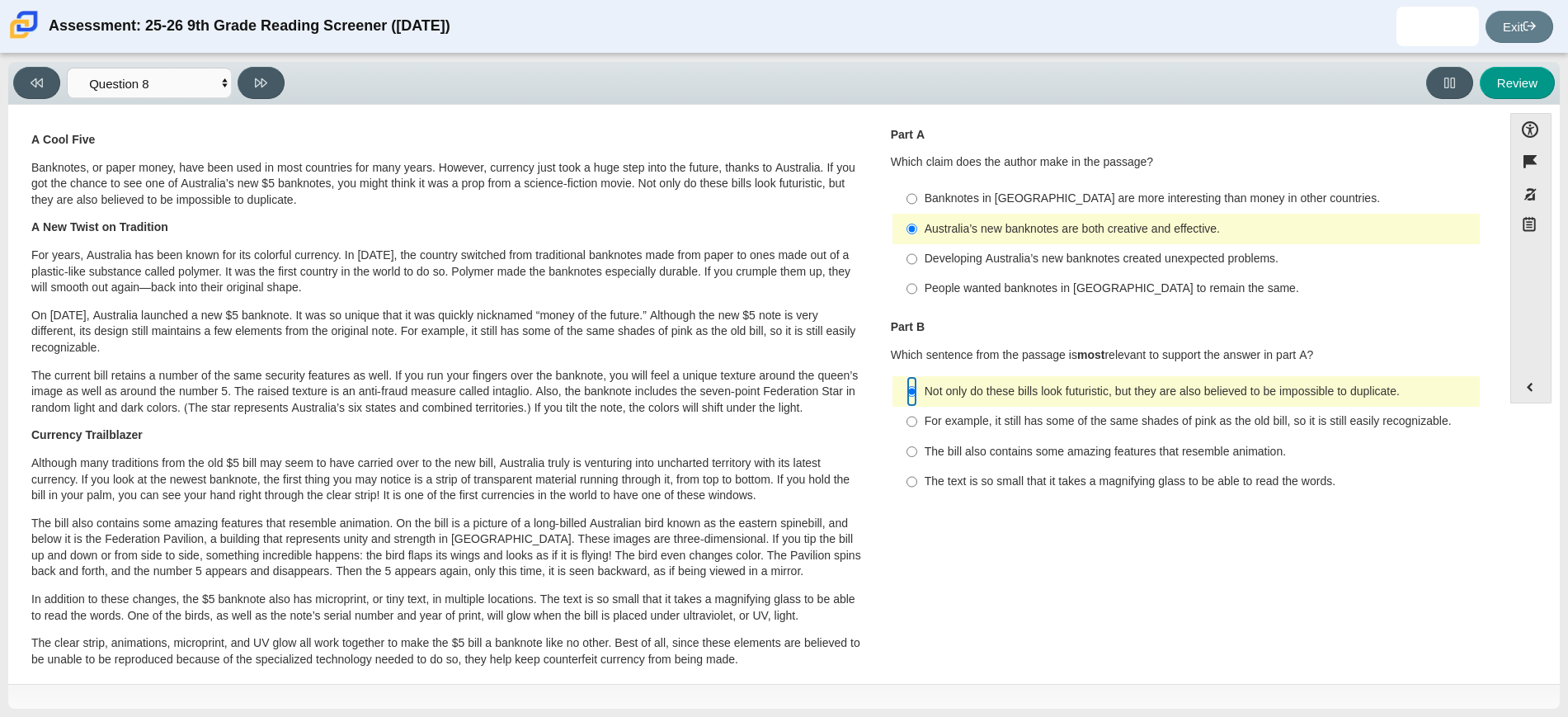
scroll to position [0, 0]
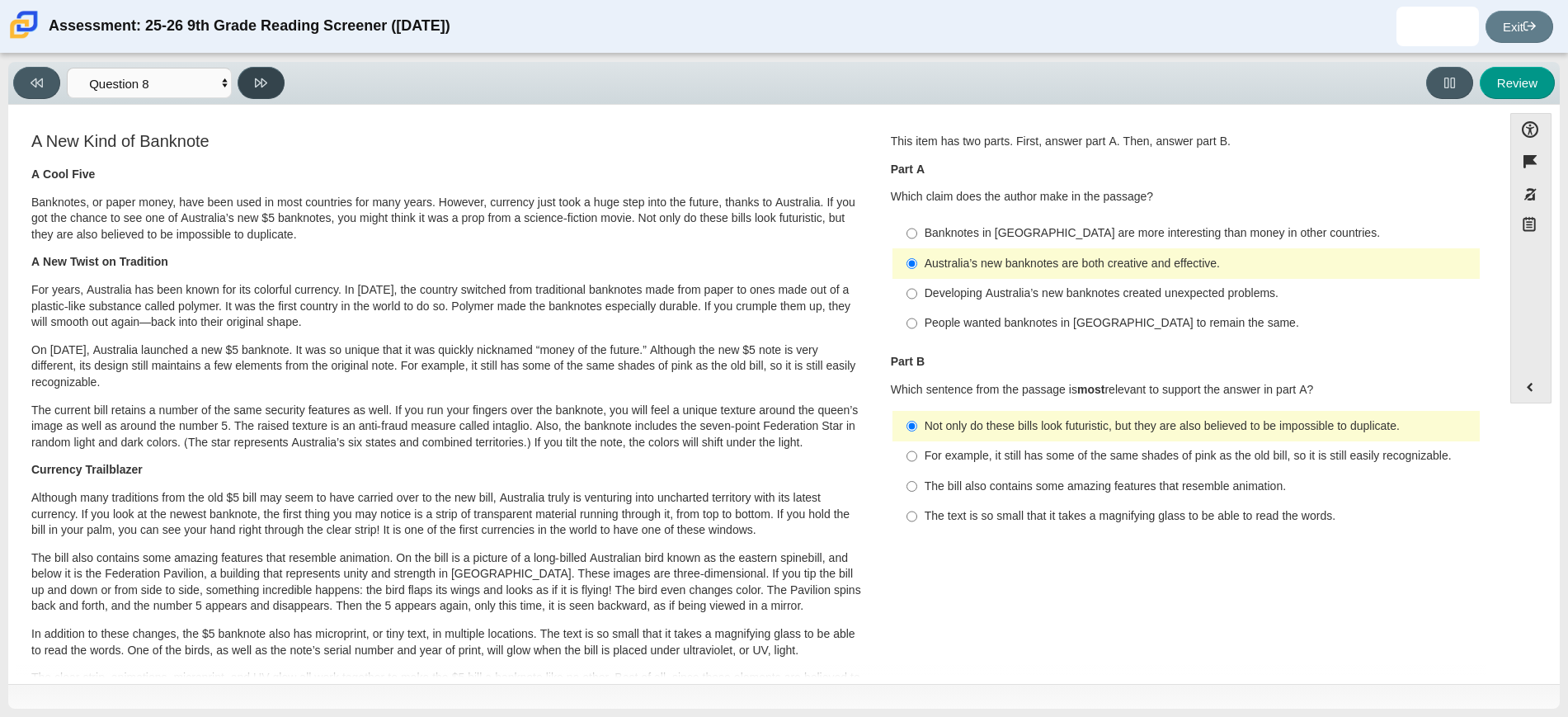
click at [269, 85] on button at bounding box center [261, 82] width 47 height 32
select select "89f058d6-b15c-4ef5-a4b3-fdaffb8868b6"
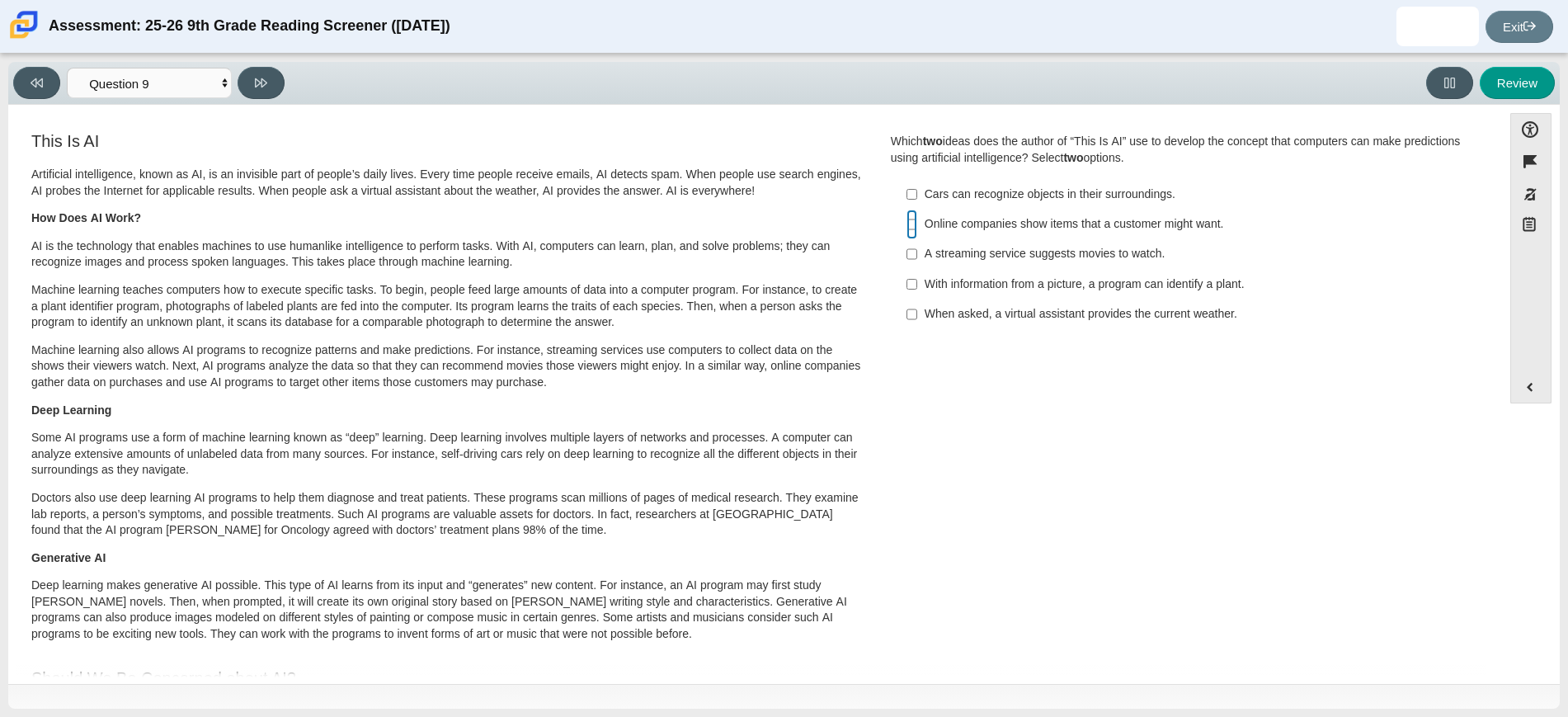
click at [906, 219] on input "Online companies show items that a customer might want. Online companies show i…" at bounding box center [912, 224] width 11 height 29
checkbox input "true"
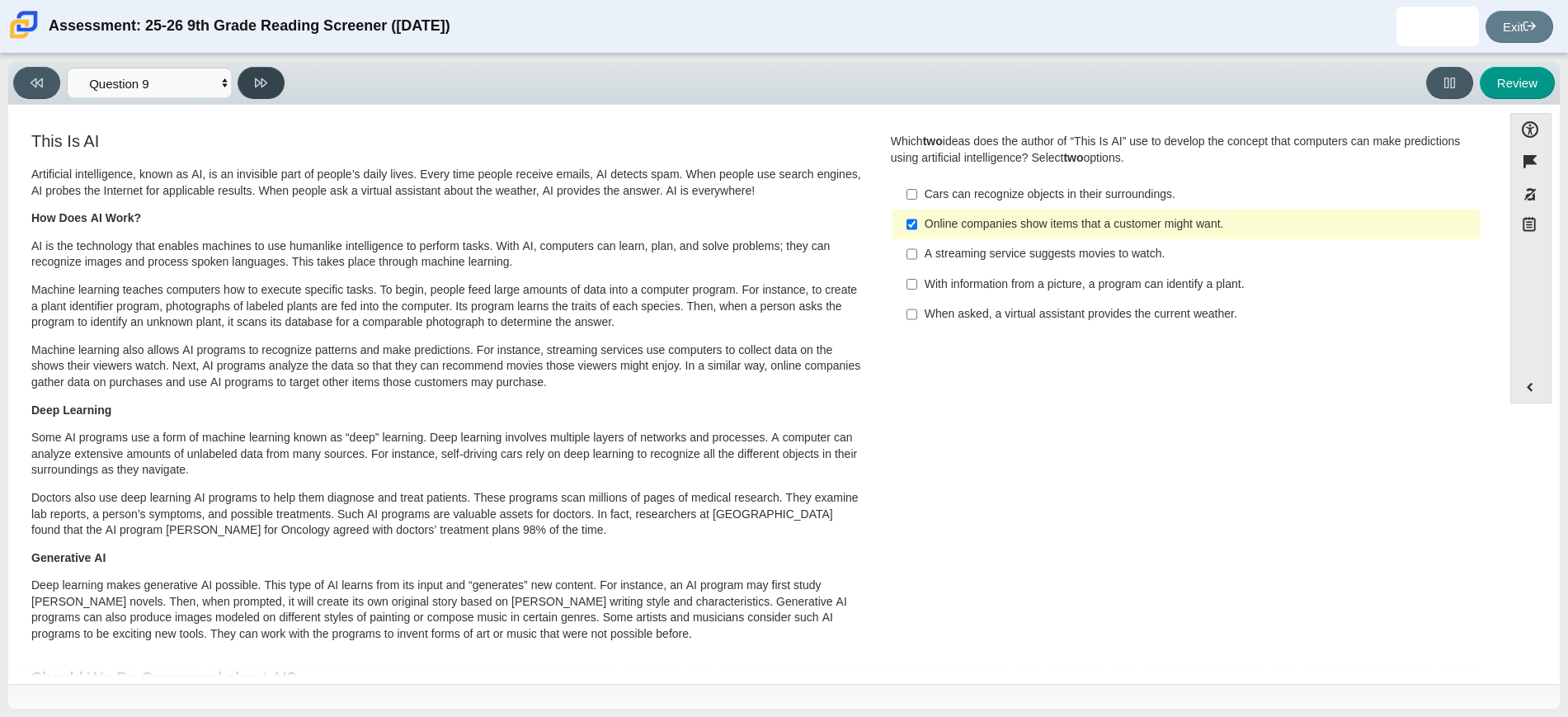
click at [263, 77] on icon at bounding box center [261, 82] width 13 height 13
select select "cdf3c14e-a918-44d1-9b63-3db0fa81641e"
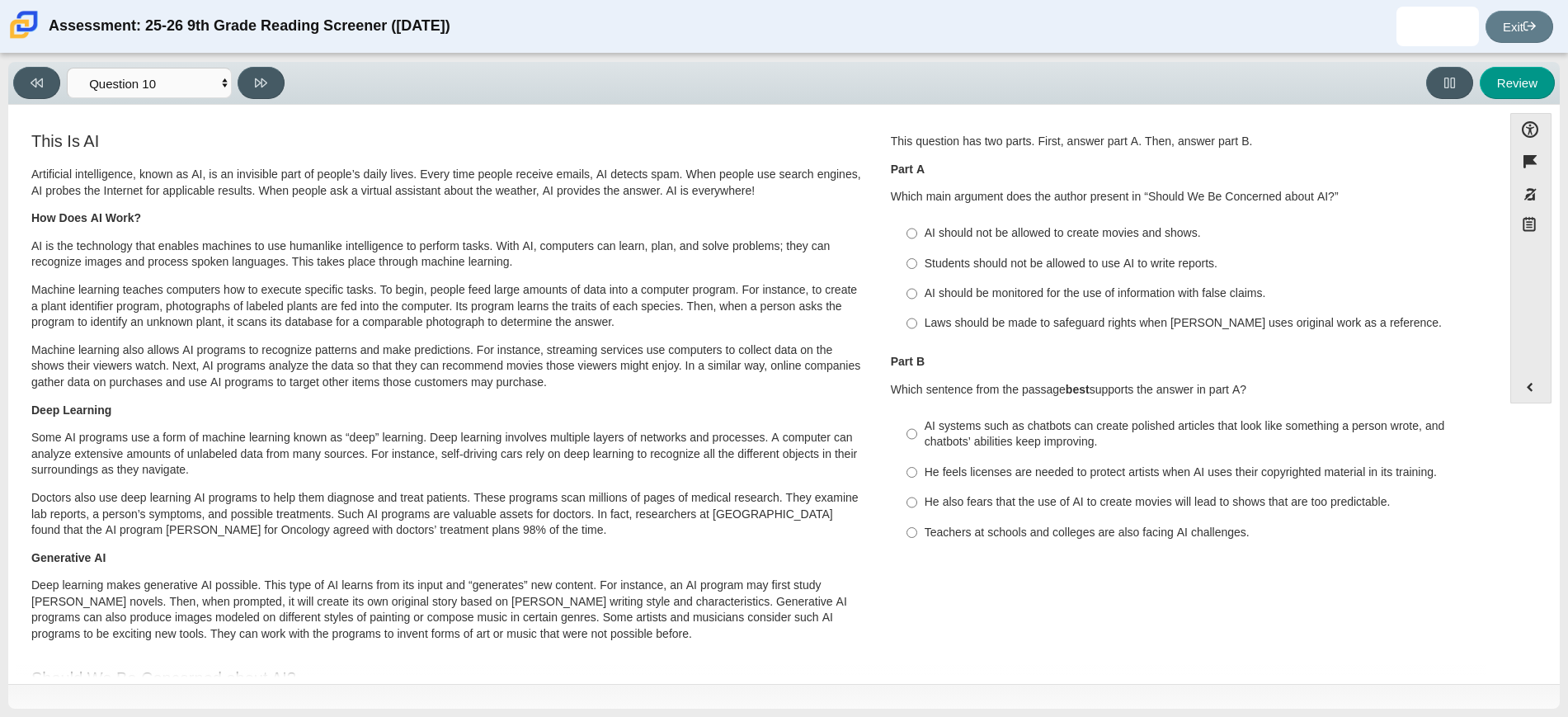
click at [899, 230] on label "AI should not be allowed to create movies and shows. AI should not be allowed t…" at bounding box center [1188, 233] width 585 height 29
click at [906, 230] on input "AI should not be allowed to create movies and shows. AI should not be allowed t…" at bounding box center [912, 233] width 11 height 29
radio input "true"
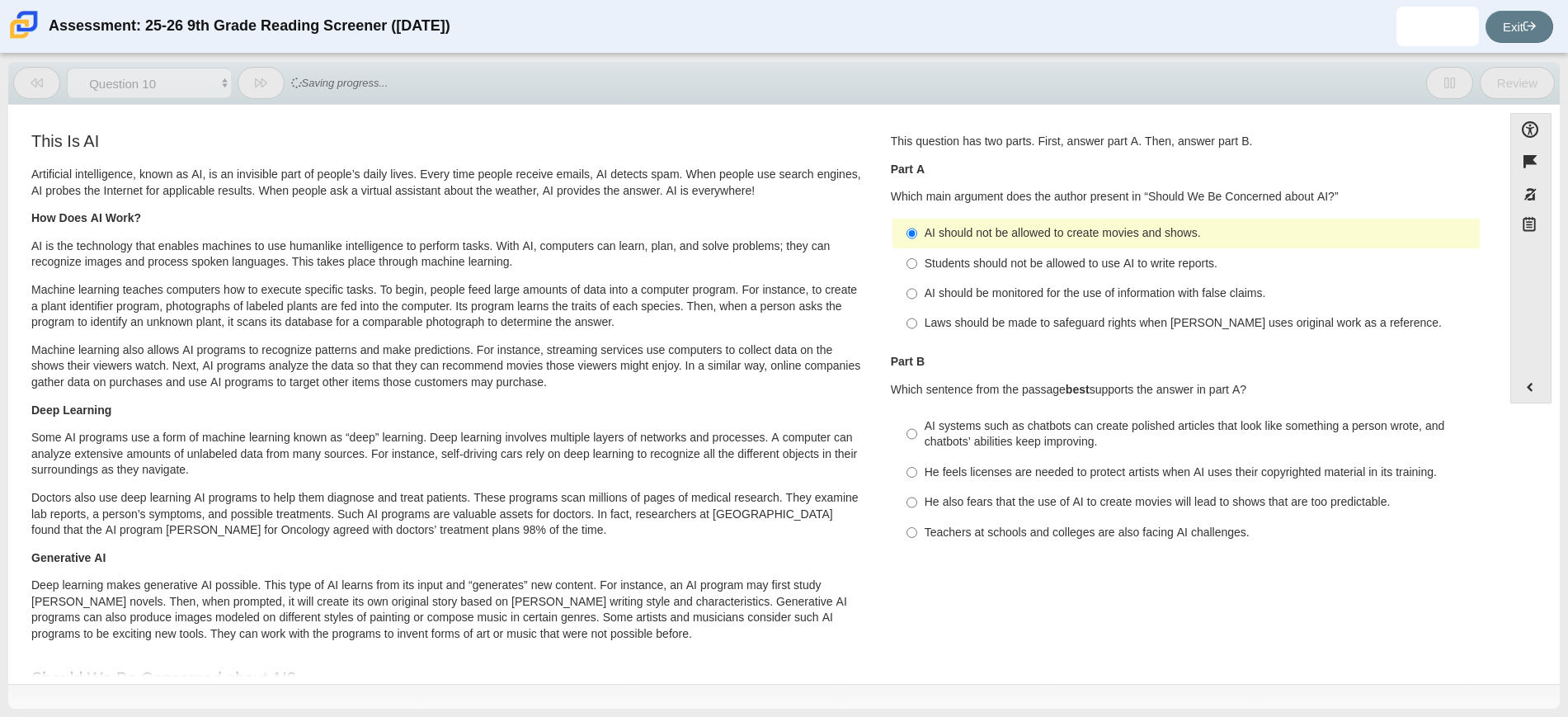
click at [915, 479] on label "He feels licenses are needed to protect artists when AI uses their copyrighted …" at bounding box center [1188, 471] width 585 height 29
click at [915, 479] on input "He feels licenses are needed to protect artists when AI uses their copyrighted …" at bounding box center [912, 471] width 11 height 29
radio input "true"
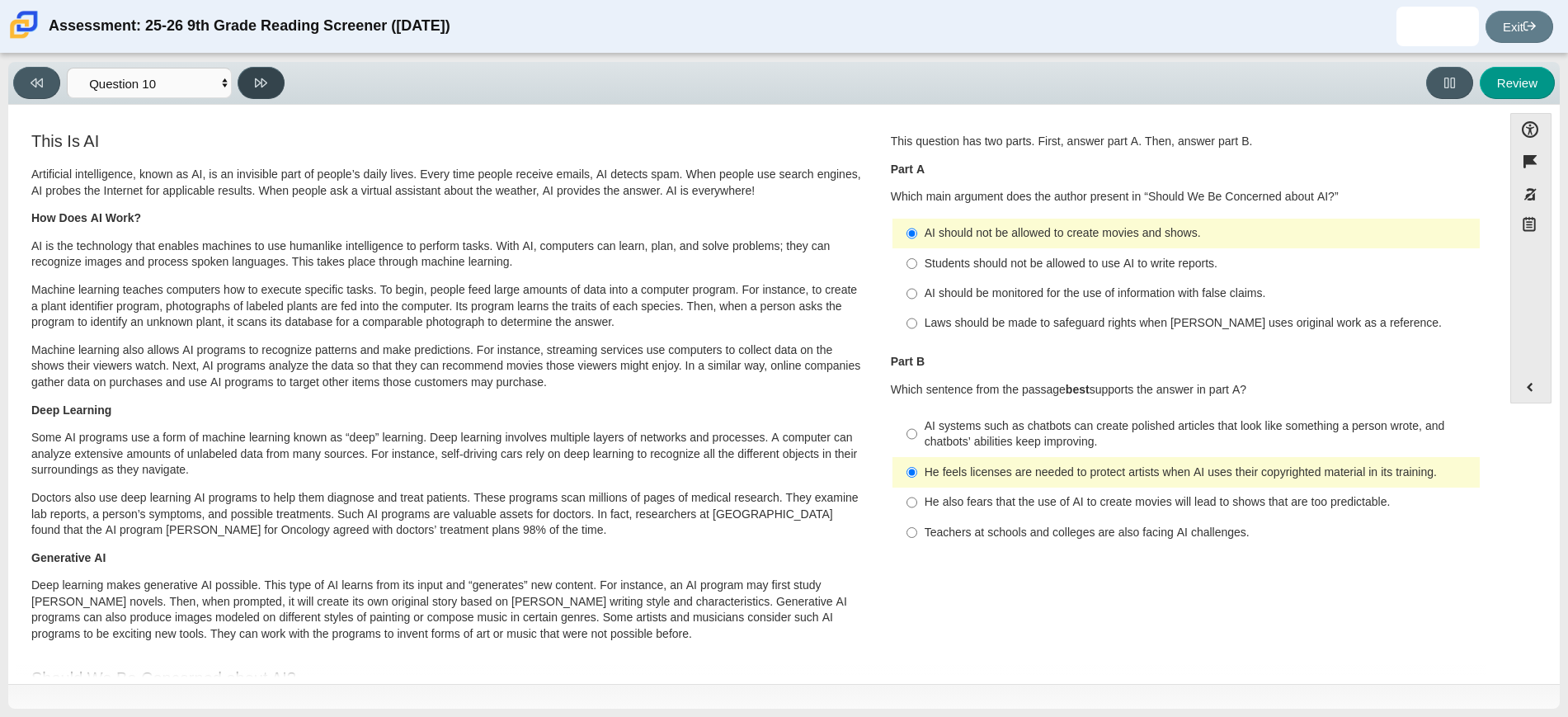
click at [258, 78] on icon at bounding box center [261, 82] width 13 height 13
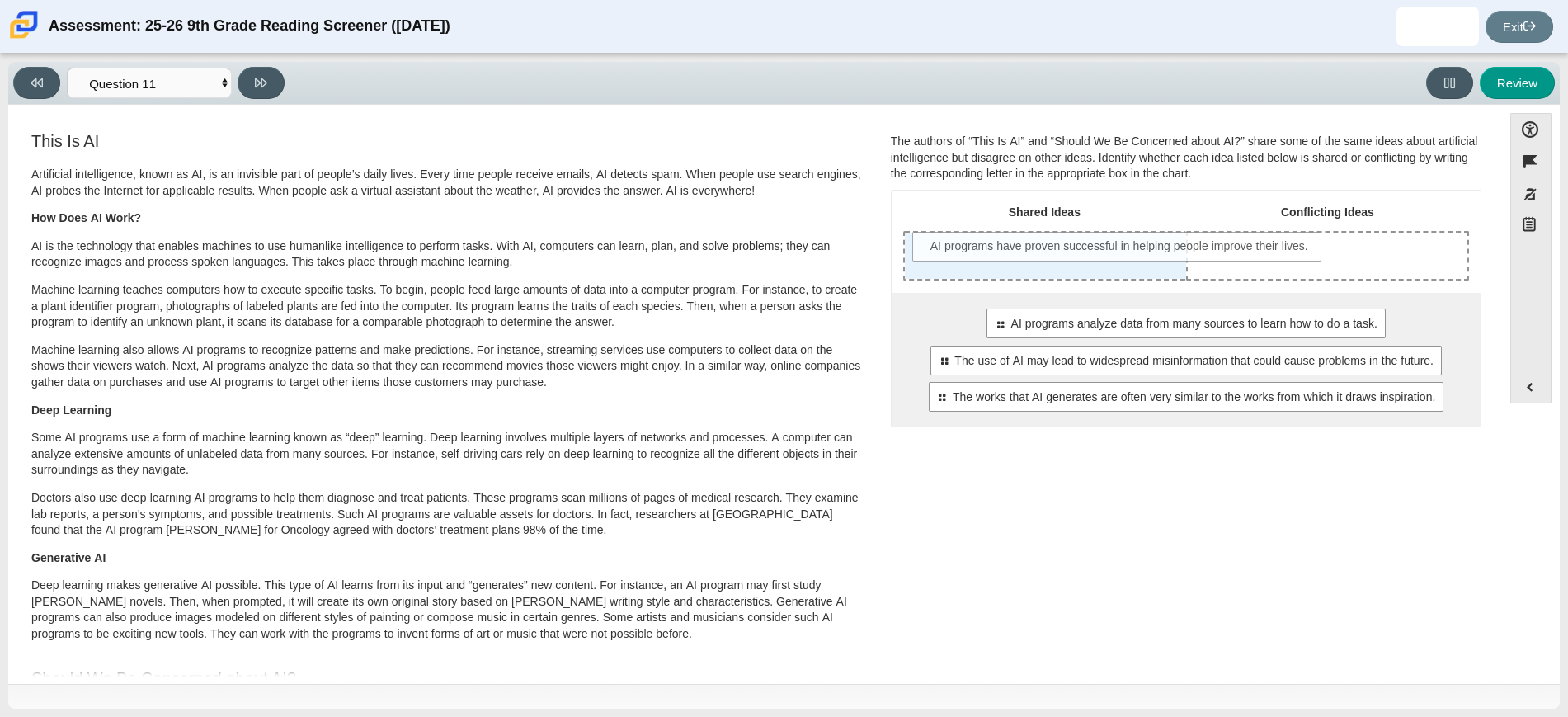
drag, startPoint x: 1098, startPoint y: 323, endPoint x: 1034, endPoint y: 247, distance: 99.4
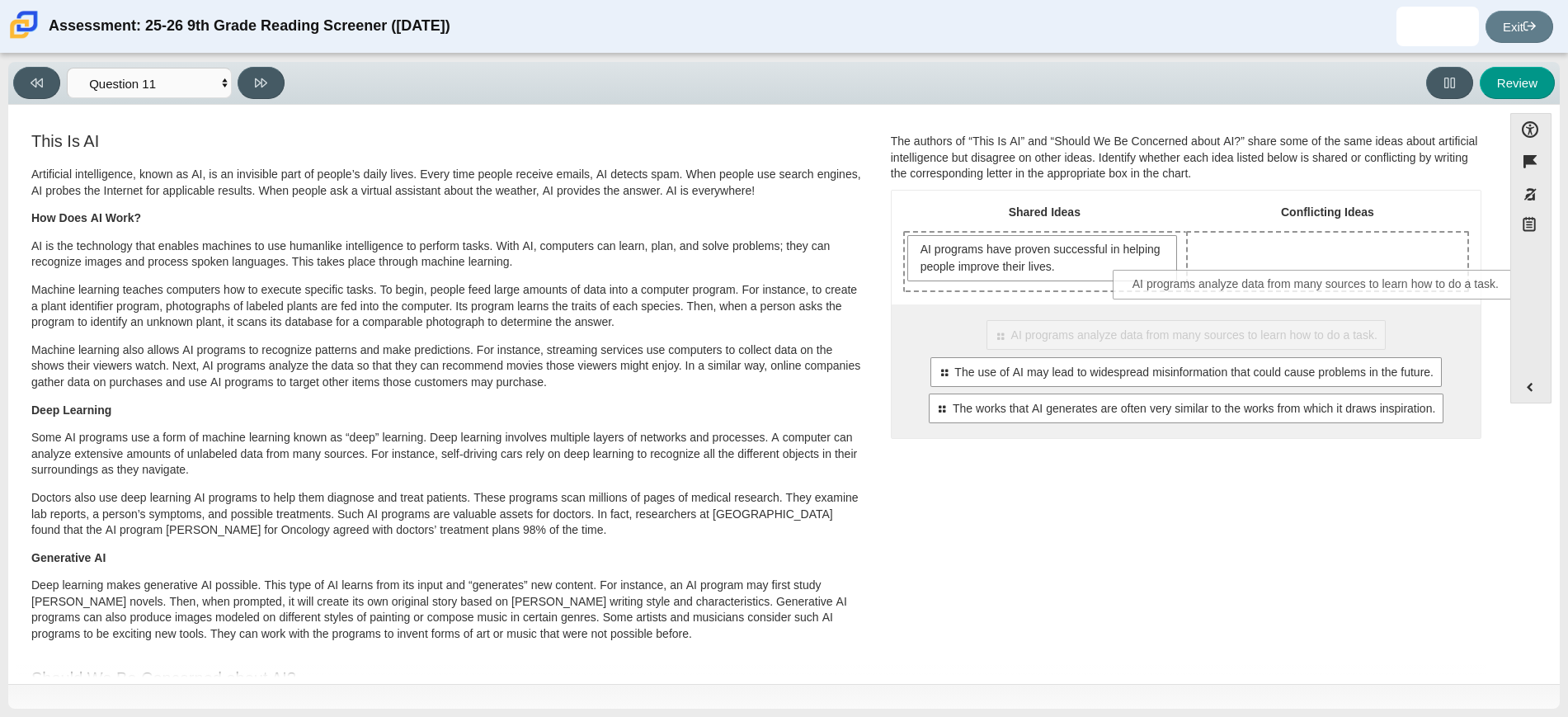
drag, startPoint x: 1091, startPoint y: 340, endPoint x: 1315, endPoint y: 271, distance: 234.4
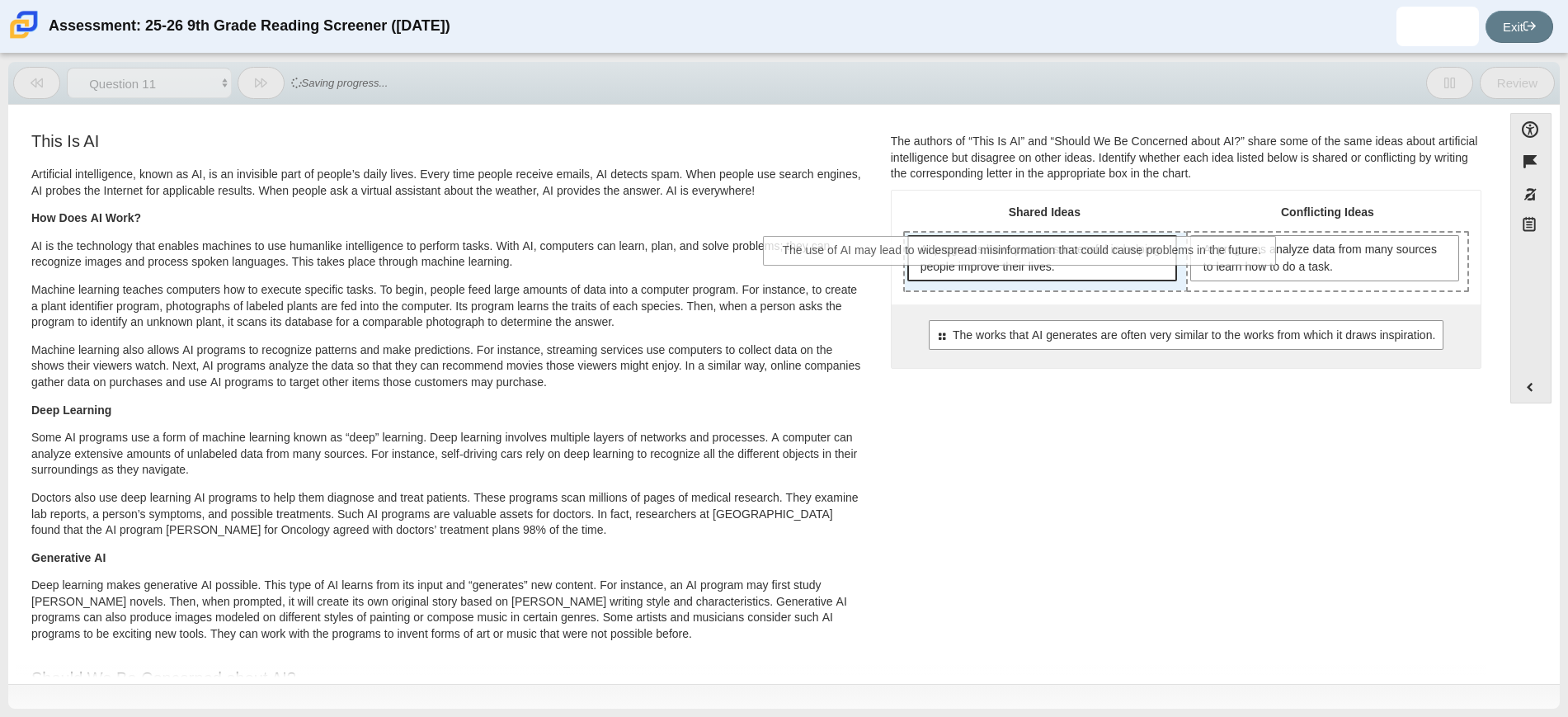
drag, startPoint x: 1231, startPoint y: 339, endPoint x: 1071, endPoint y: 255, distance: 180.7
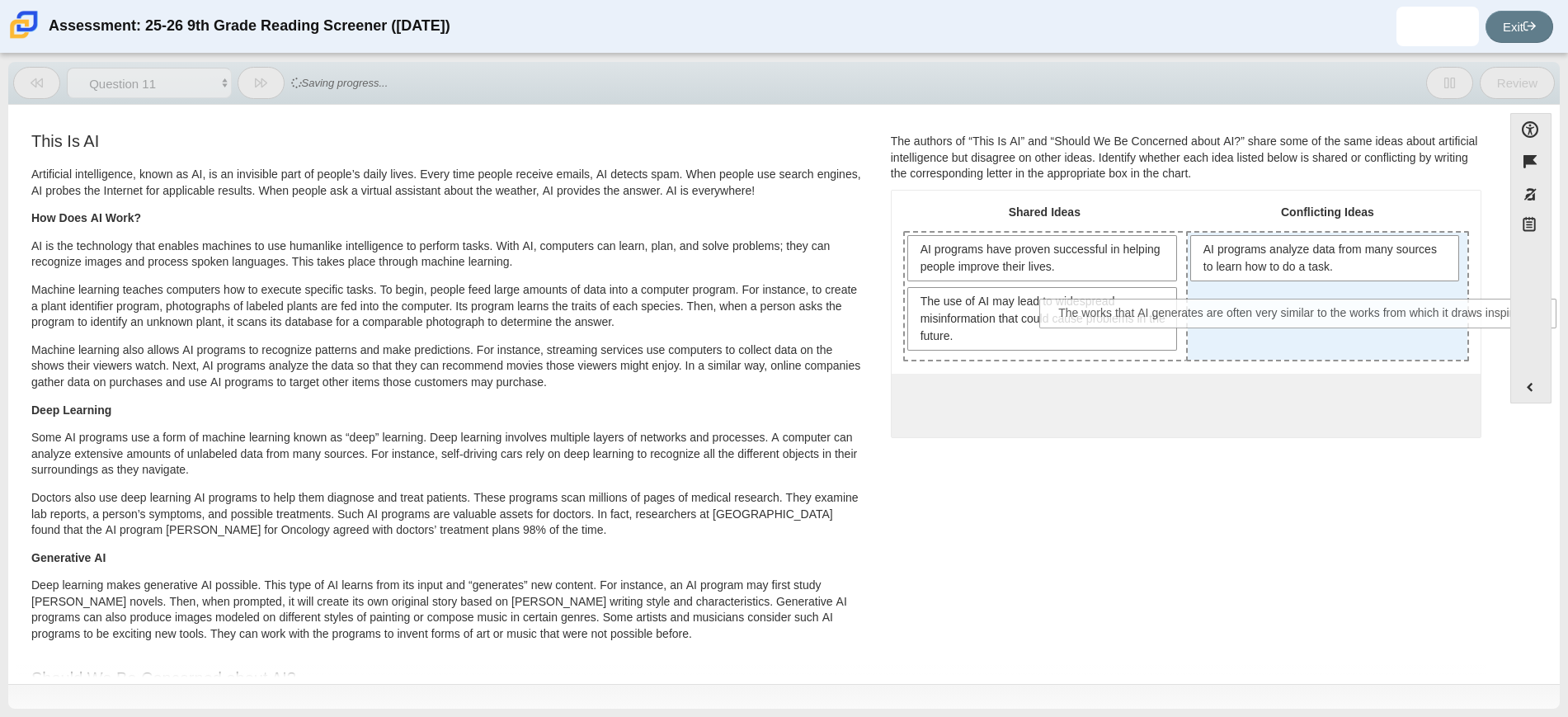
drag, startPoint x: 1135, startPoint y: 408, endPoint x: 1253, endPoint y: 317, distance: 149.0
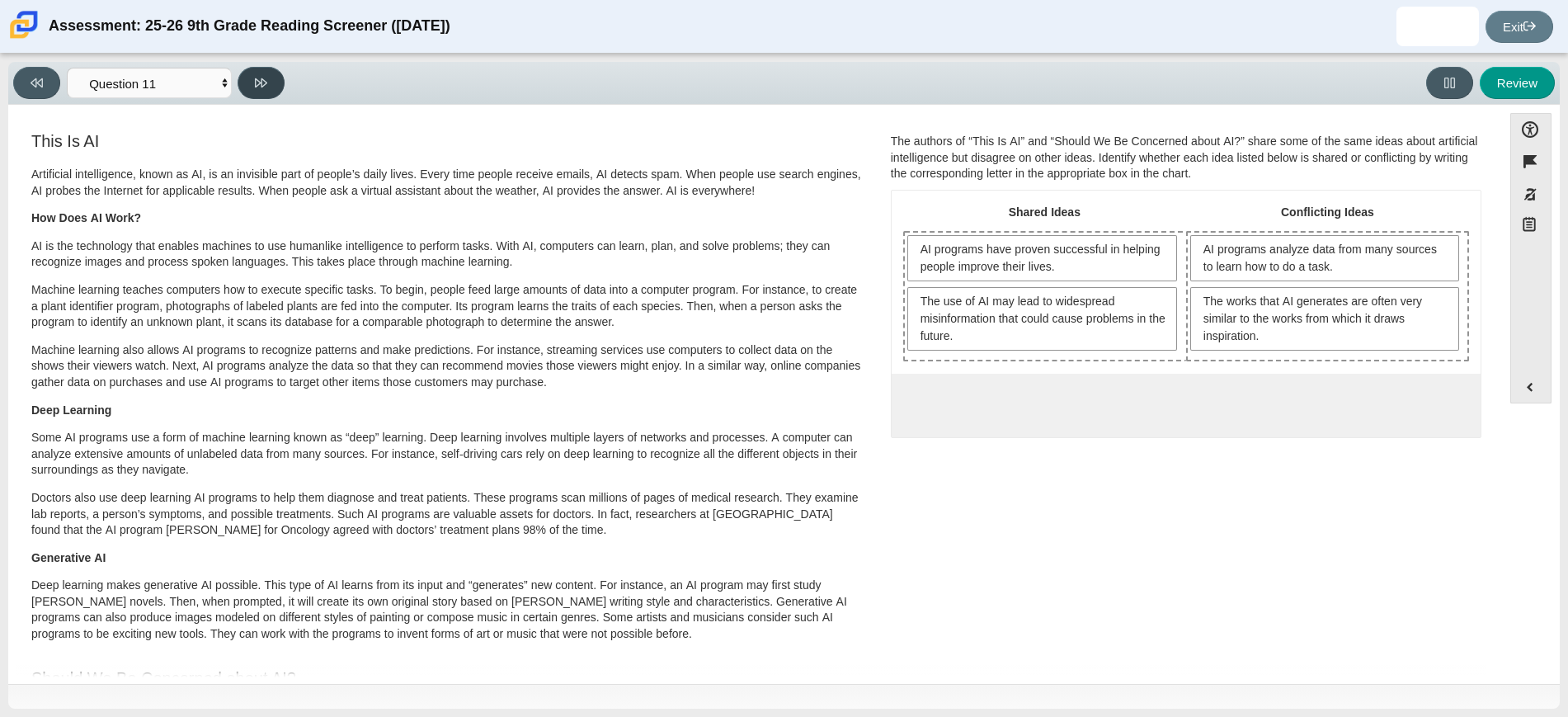
click at [270, 90] on button at bounding box center [261, 82] width 47 height 32
select select "c3effed4-44ce-4a19-bd96-1787f34e9b4c"
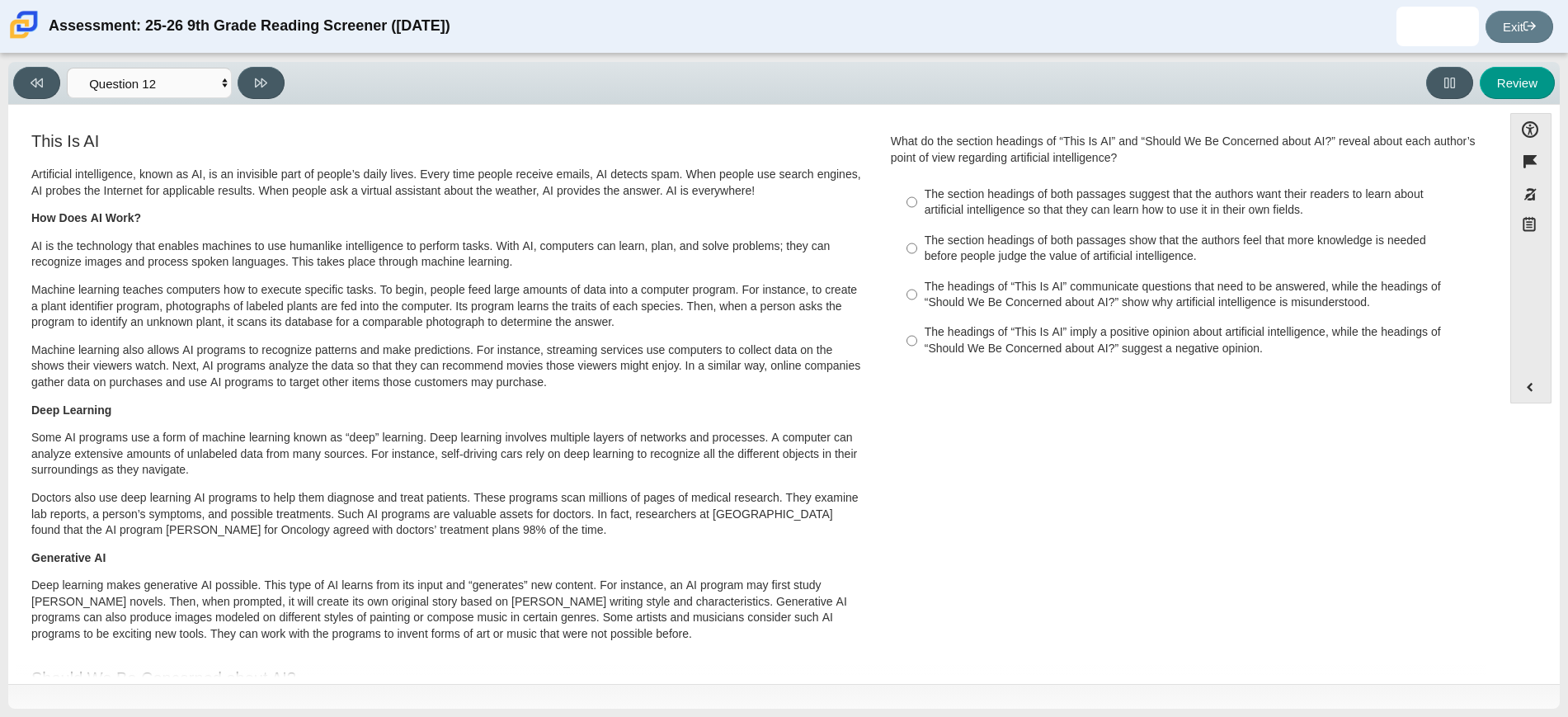
click at [915, 291] on label "The headings of “This Is AI” communicate questions that need to be answered, wh…" at bounding box center [1188, 294] width 585 height 46
click at [915, 291] on input "The headings of “This Is AI” communicate questions that need to be answered, wh…" at bounding box center [912, 294] width 11 height 46
radio input "true"
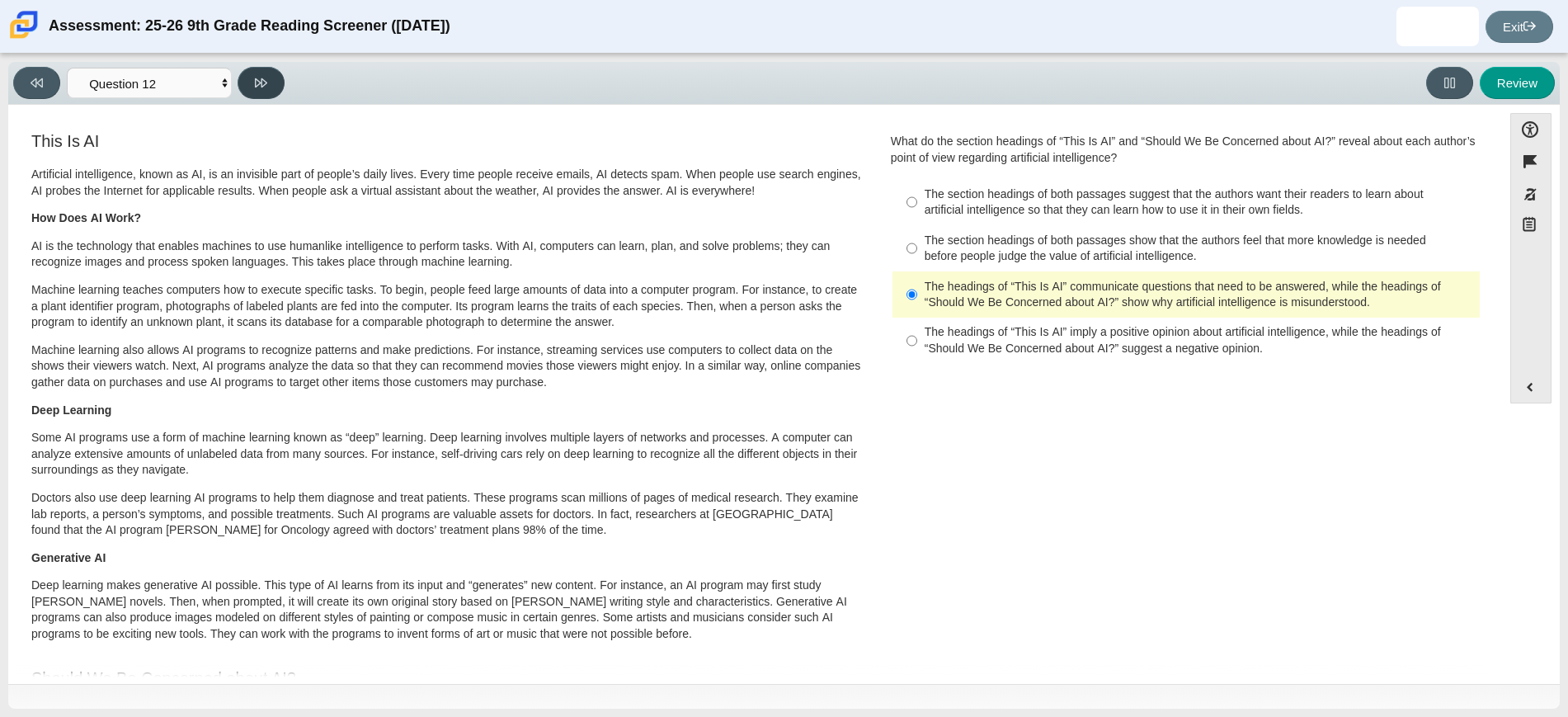
click at [262, 77] on icon at bounding box center [261, 82] width 13 height 13
select select "review"
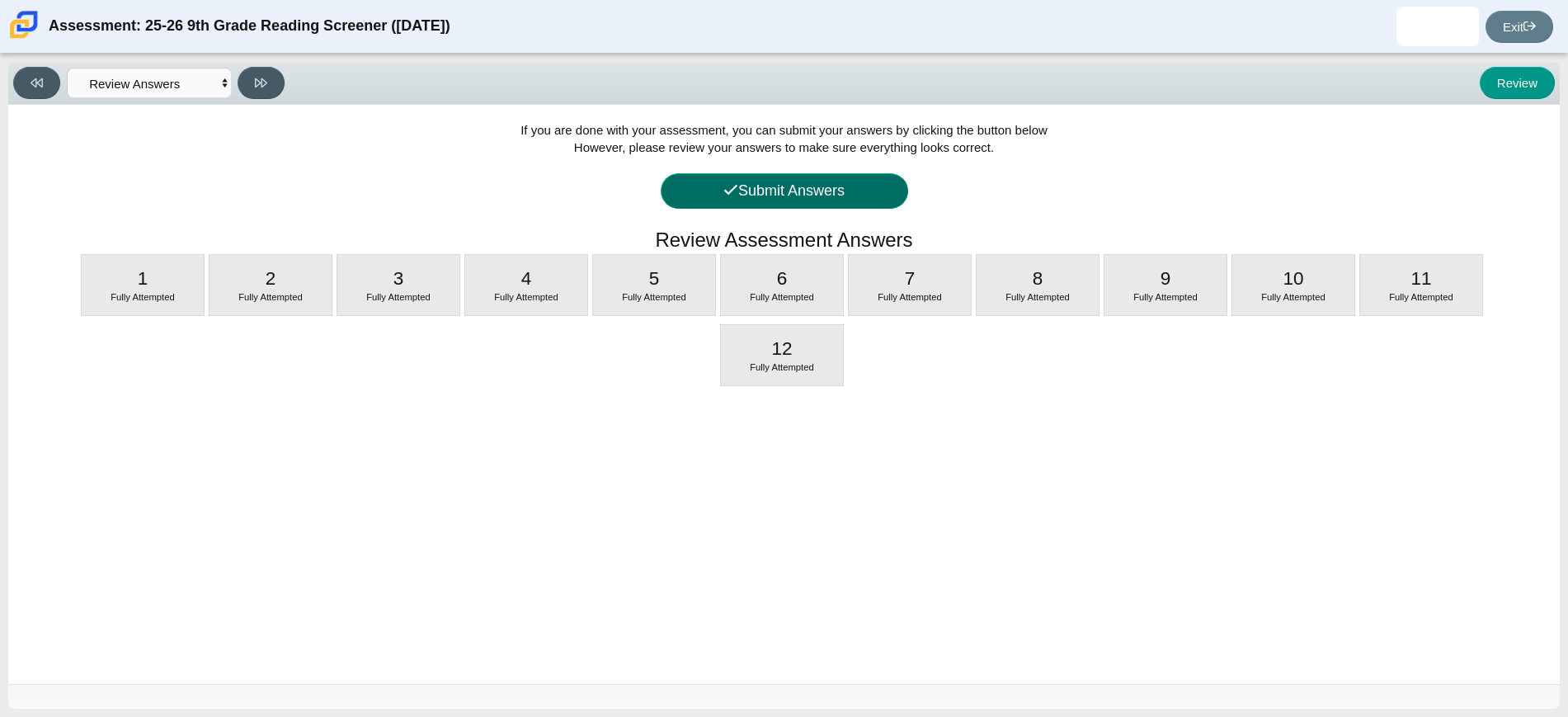
click at [815, 188] on button "Submit Answers" at bounding box center [784, 191] width 247 height 35
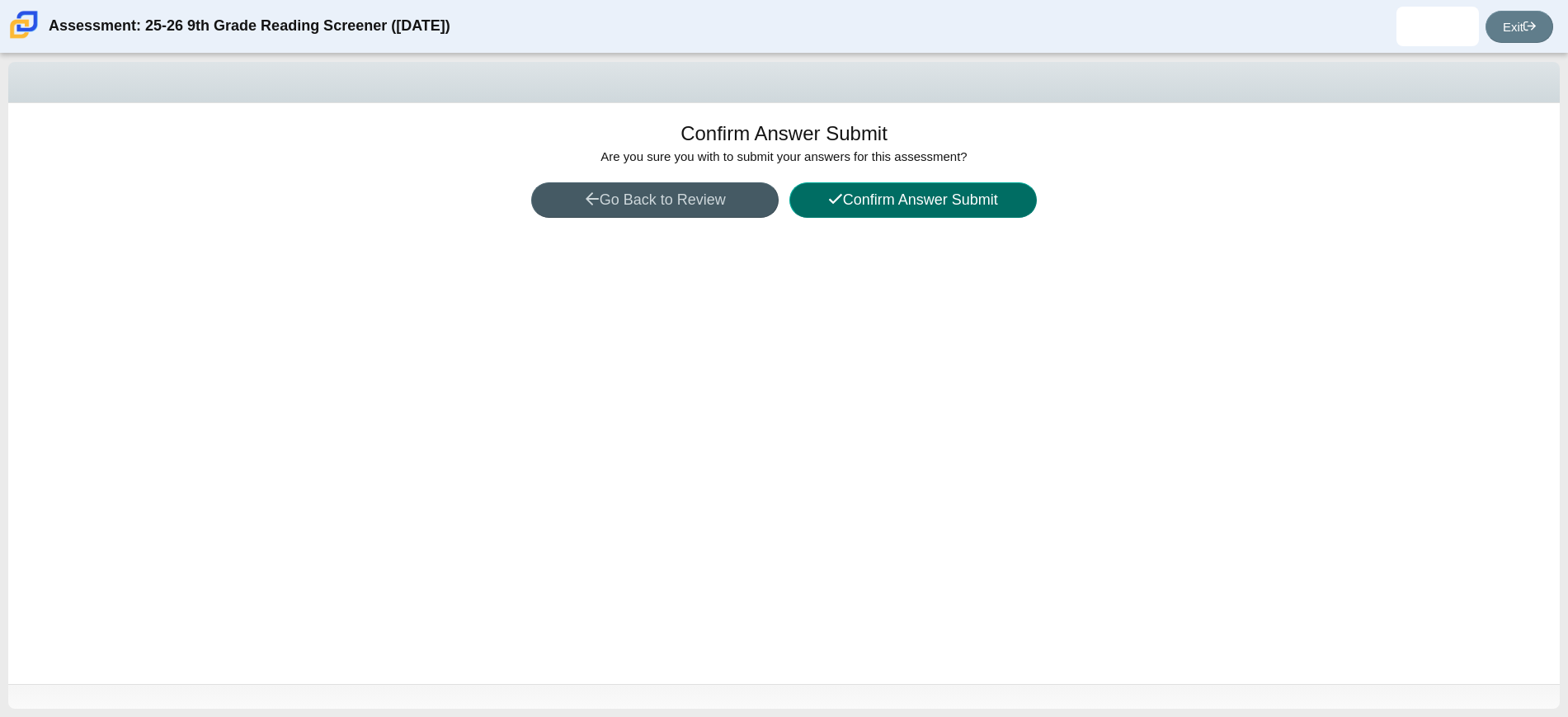
click at [939, 201] on button "Confirm Answer Submit" at bounding box center [913, 200] width 247 height 35
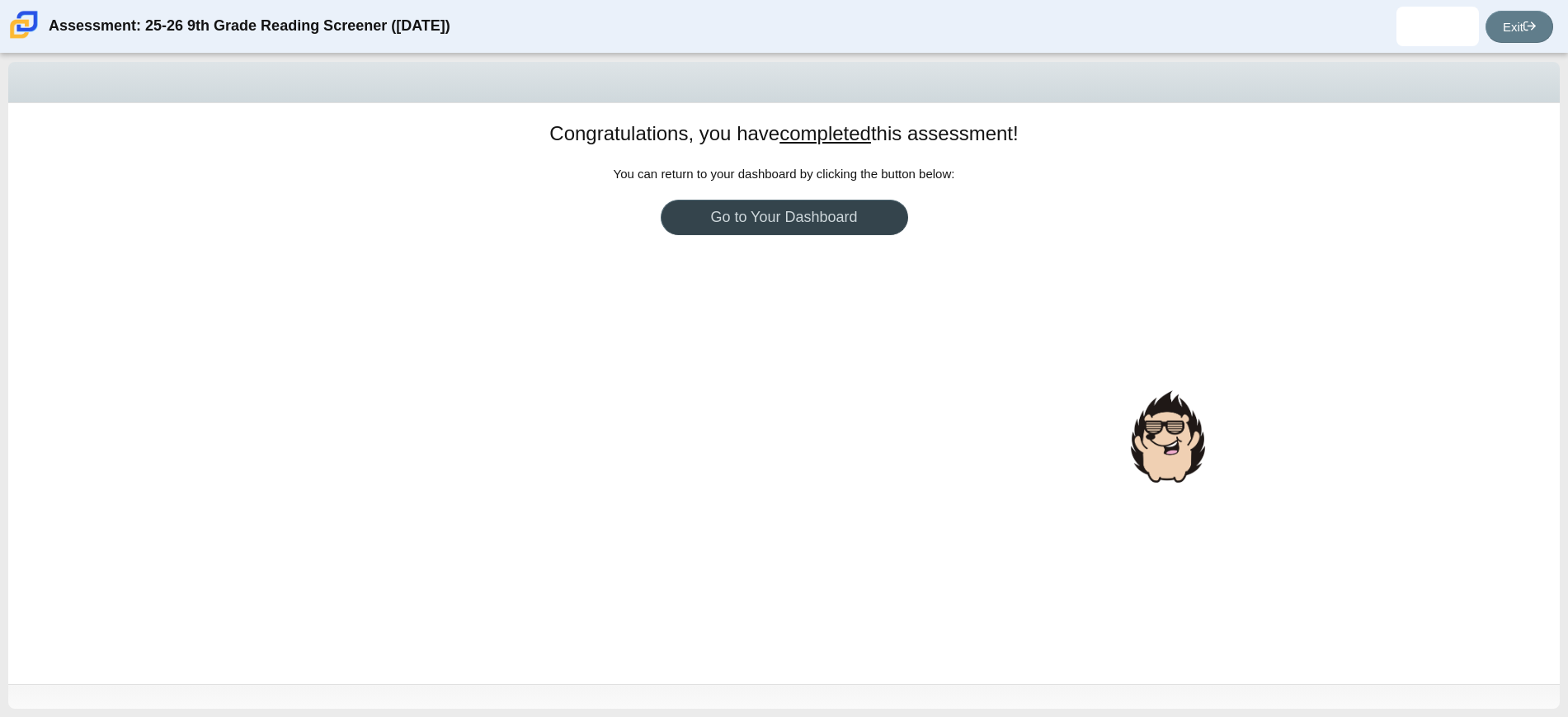
click at [784, 211] on link "Go to Your Dashboard" at bounding box center [784, 217] width 247 height 35
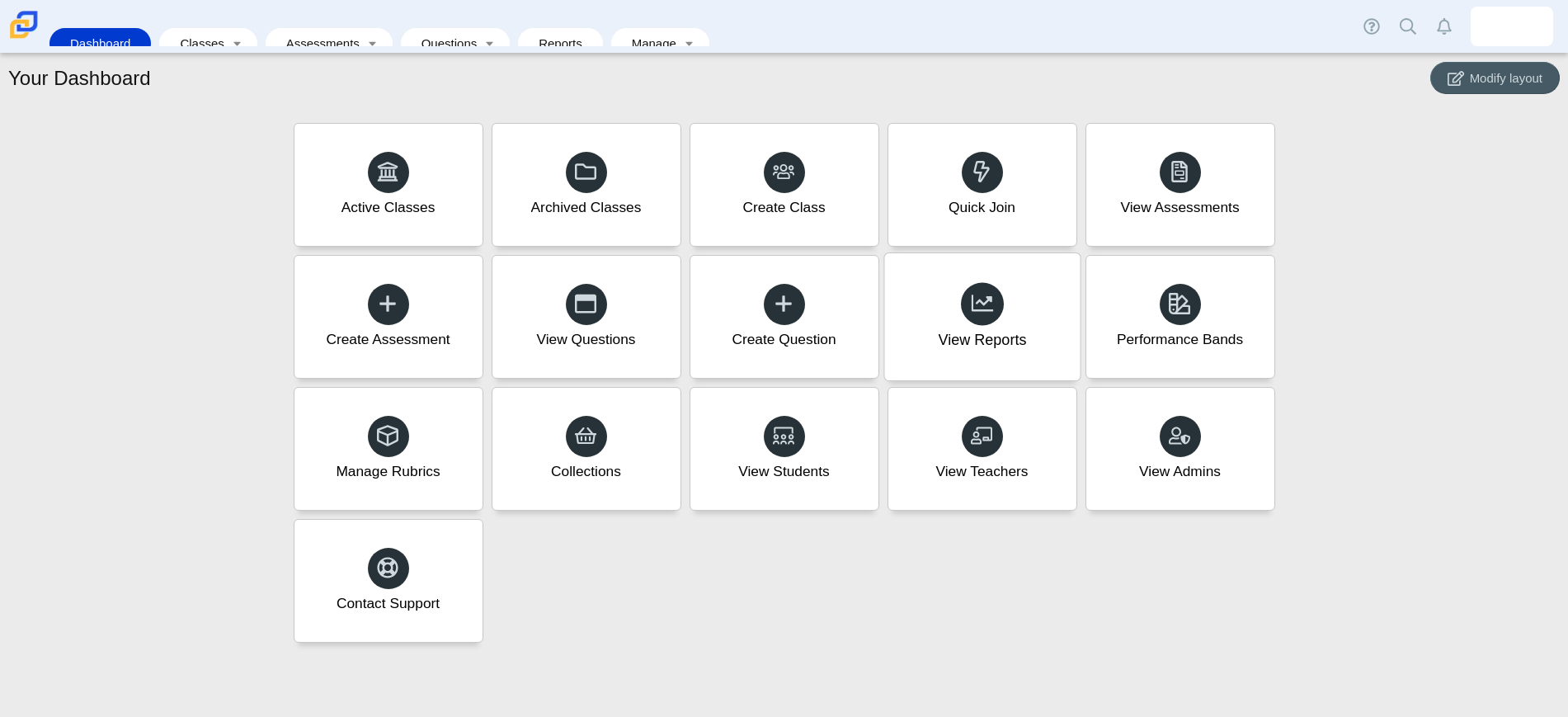
click at [1004, 319] on div "View Reports" at bounding box center [982, 316] width 195 height 127
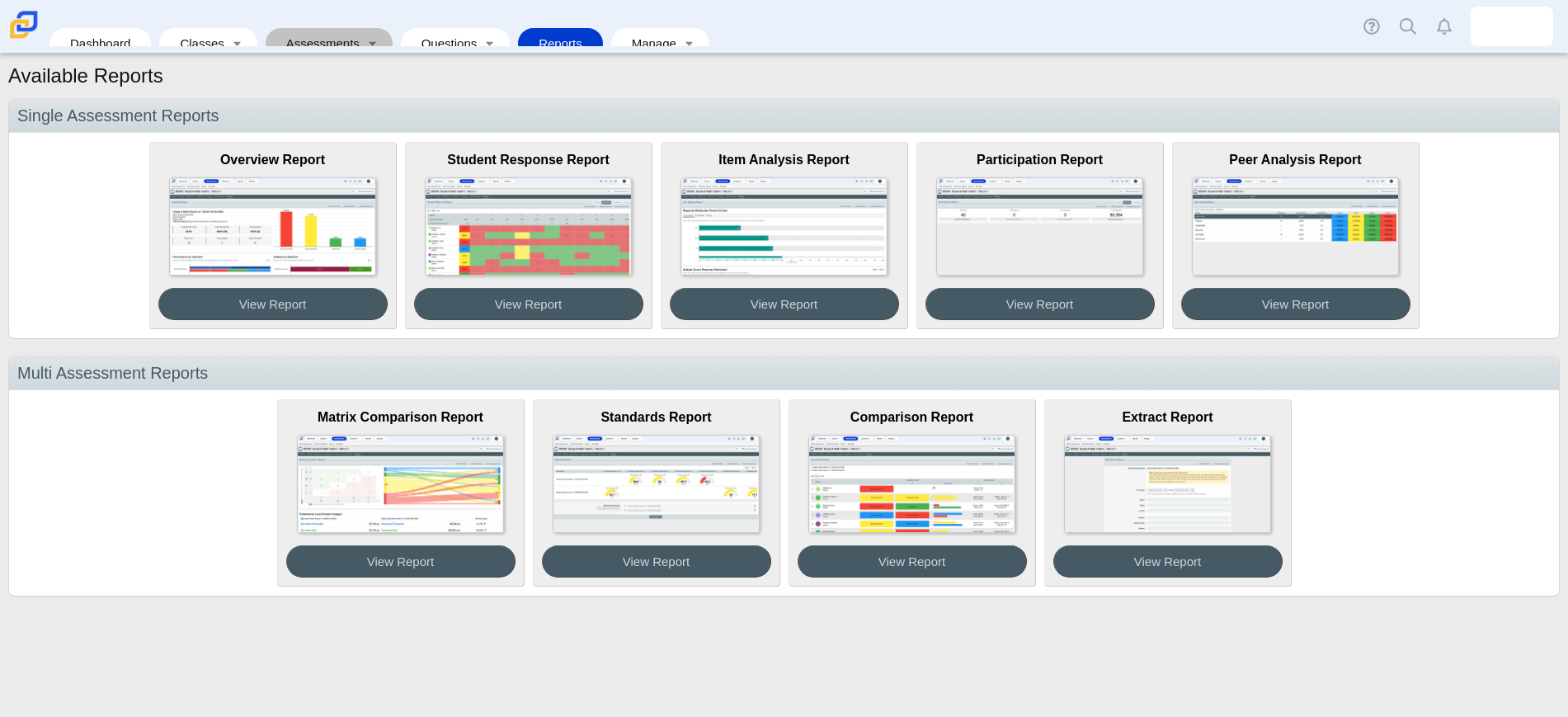
click at [299, 28] on link "Assessments" at bounding box center [317, 43] width 88 height 30
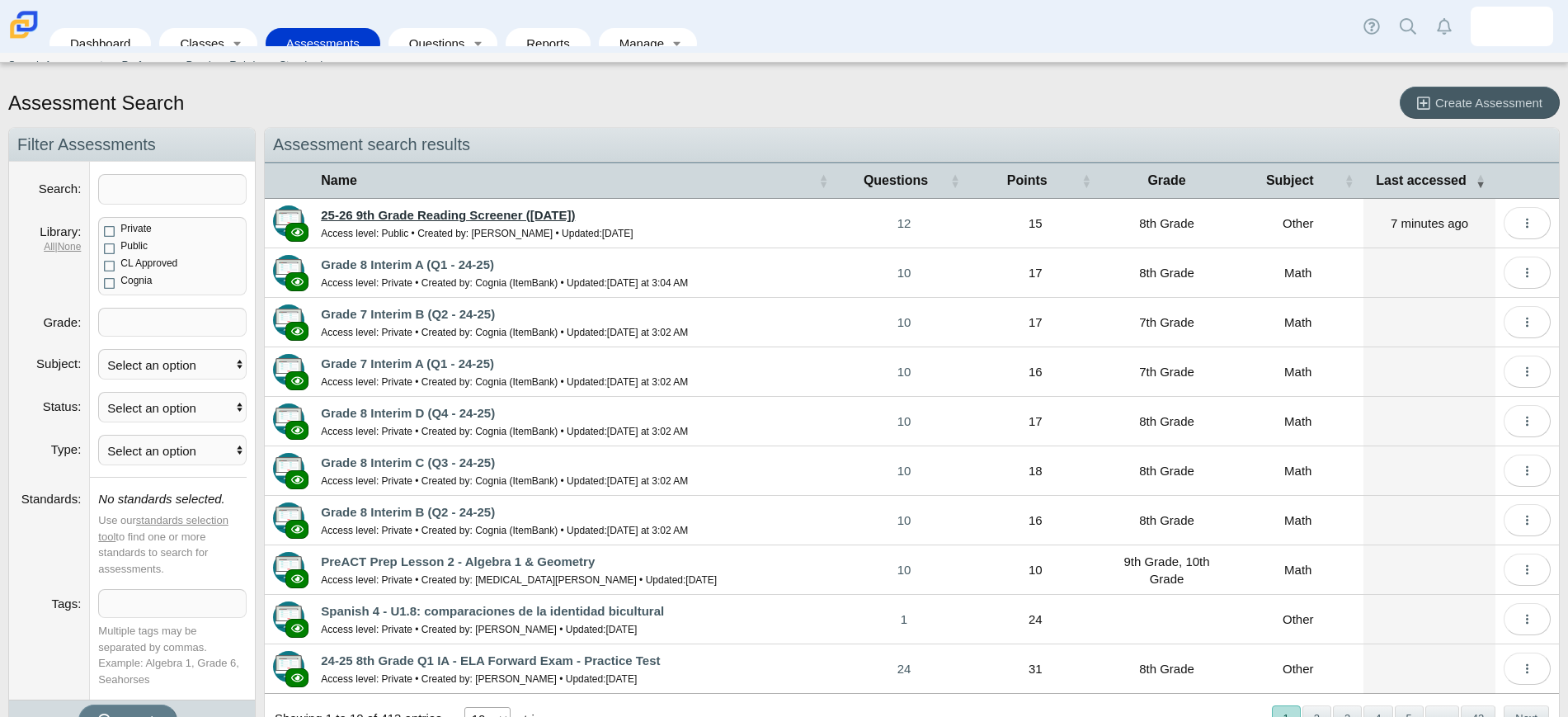
click at [458, 215] on link "25-26 9th Grade Reading Screener (August 2025)" at bounding box center [448, 215] width 254 height 14
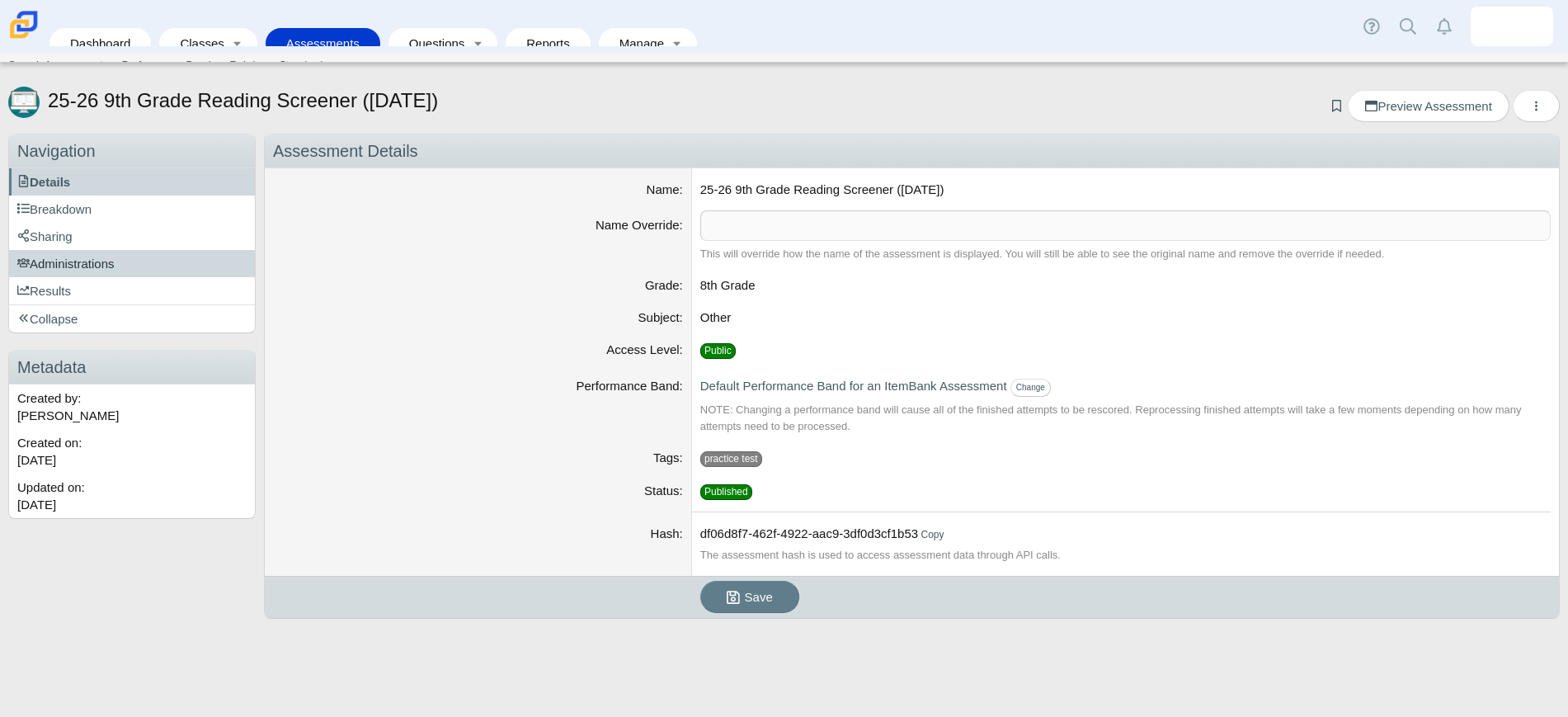
click at [103, 261] on span "Administrations" at bounding box center [66, 263] width 98 height 14
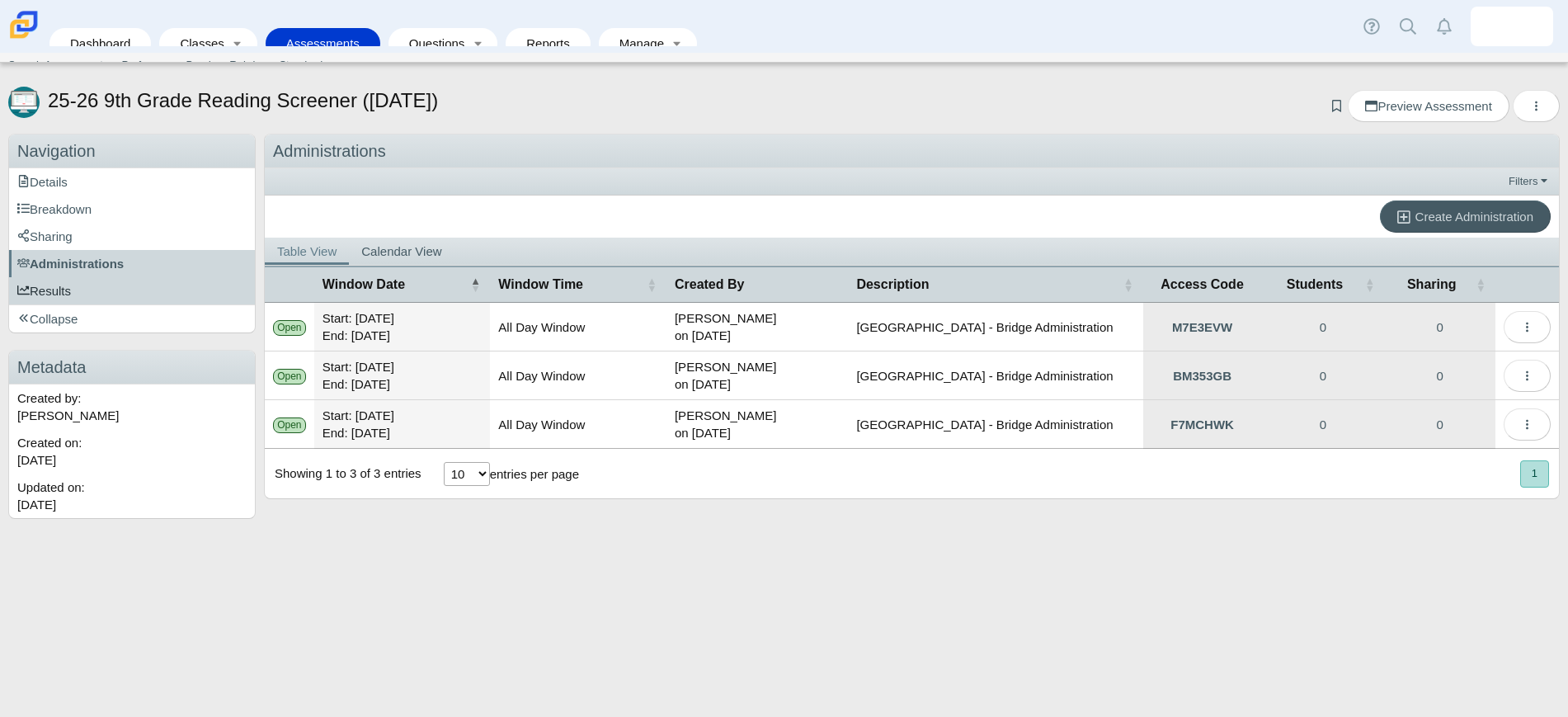
click at [62, 287] on span "Results" at bounding box center [45, 290] width 54 height 14
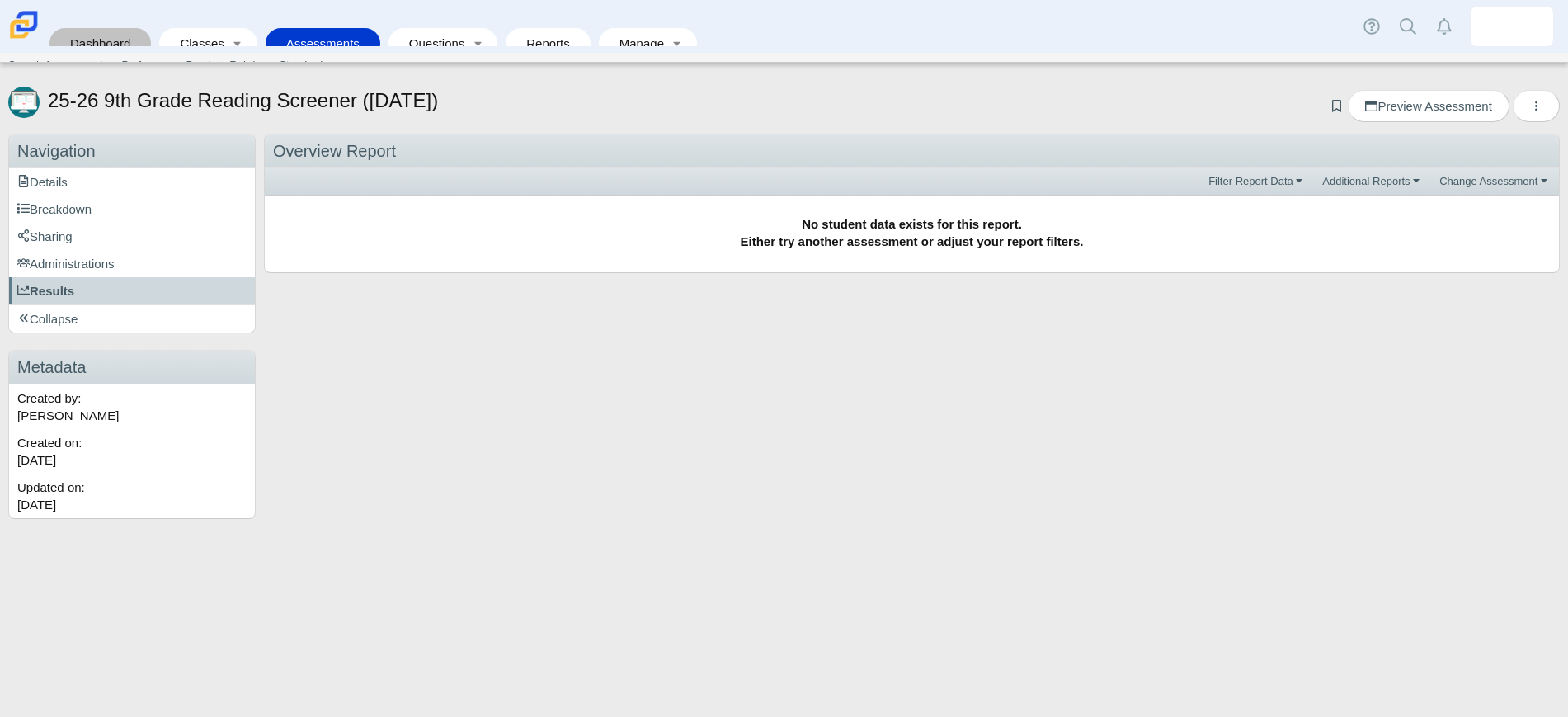
click at [109, 28] on link "Dashboard" at bounding box center [100, 43] width 85 height 30
